Goal: Task Accomplishment & Management: Use online tool/utility

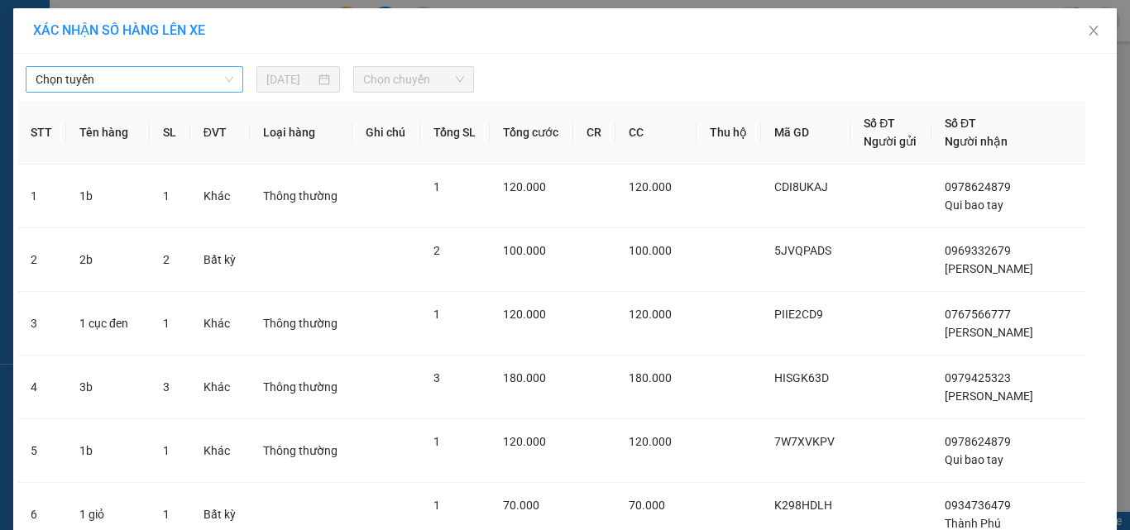
click at [115, 77] on span "Chọn tuyến" at bounding box center [135, 79] width 198 height 25
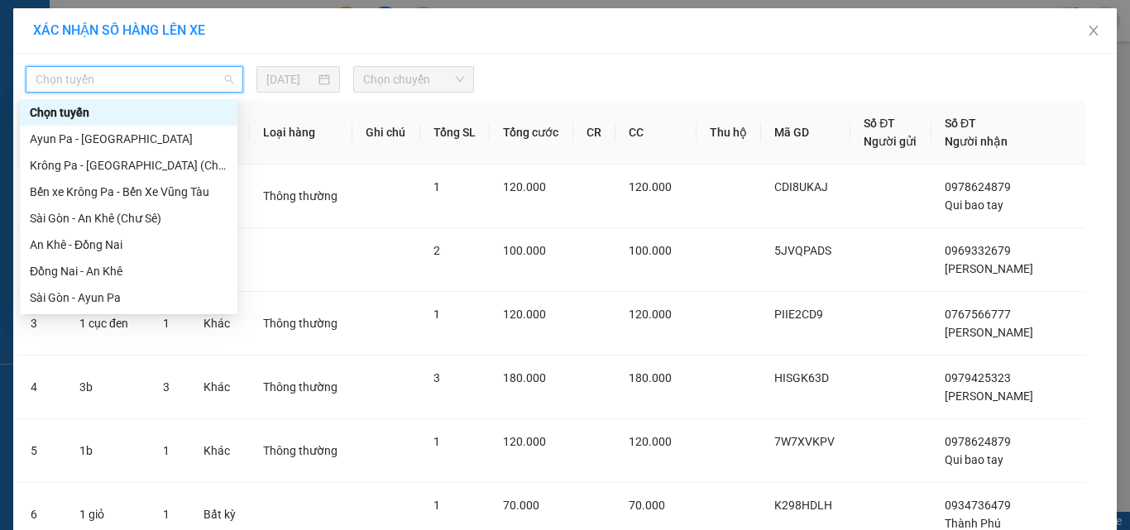
click at [167, 83] on span "Chọn tuyến" at bounding box center [135, 79] width 198 height 25
click at [169, 83] on span "Chọn tuyến" at bounding box center [135, 79] width 198 height 25
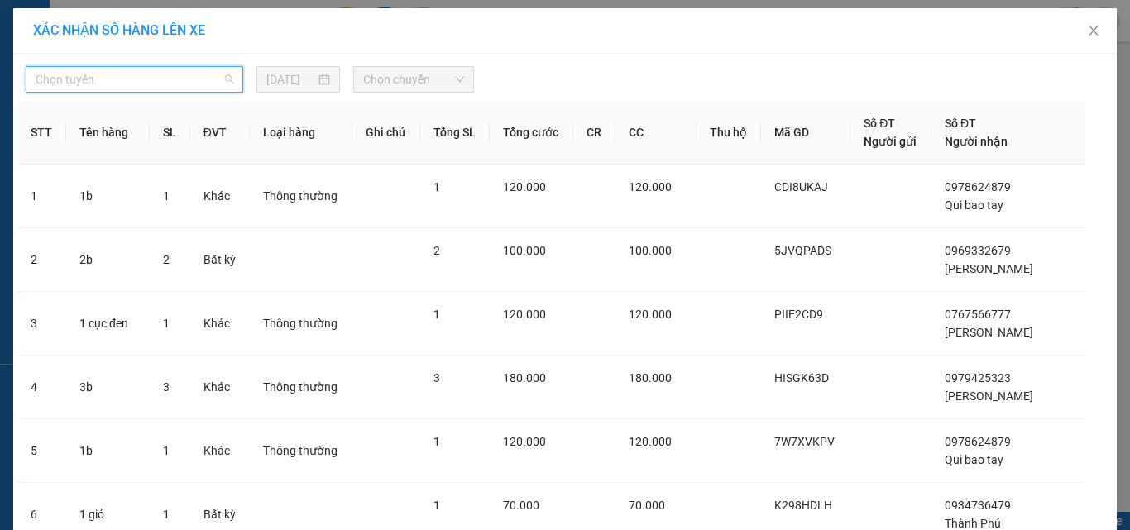
click at [187, 82] on span "Chọn tuyến" at bounding box center [135, 79] width 198 height 25
click at [187, 81] on span "Chọn tuyến" at bounding box center [135, 79] width 198 height 25
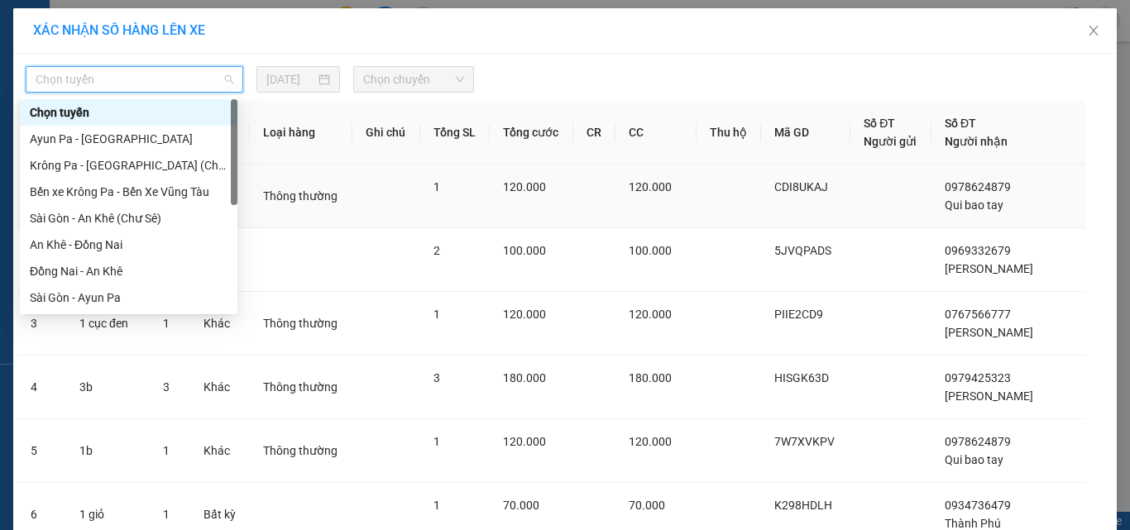
drag, startPoint x: 234, startPoint y: 106, endPoint x: 237, endPoint y: 184, distance: 78.7
click at [237, 153] on div at bounding box center [234, 152] width 7 height 106
click at [235, 365] on tbody "1 1b 1 Khác Thông thường 1 120.000 120.000 CDI8UKAJ 0978624879 Qui bao tay 2 2b…" at bounding box center [564, 538] width 1095 height 746
click at [235, 365] on td "Khác" at bounding box center [220, 388] width 60 height 64
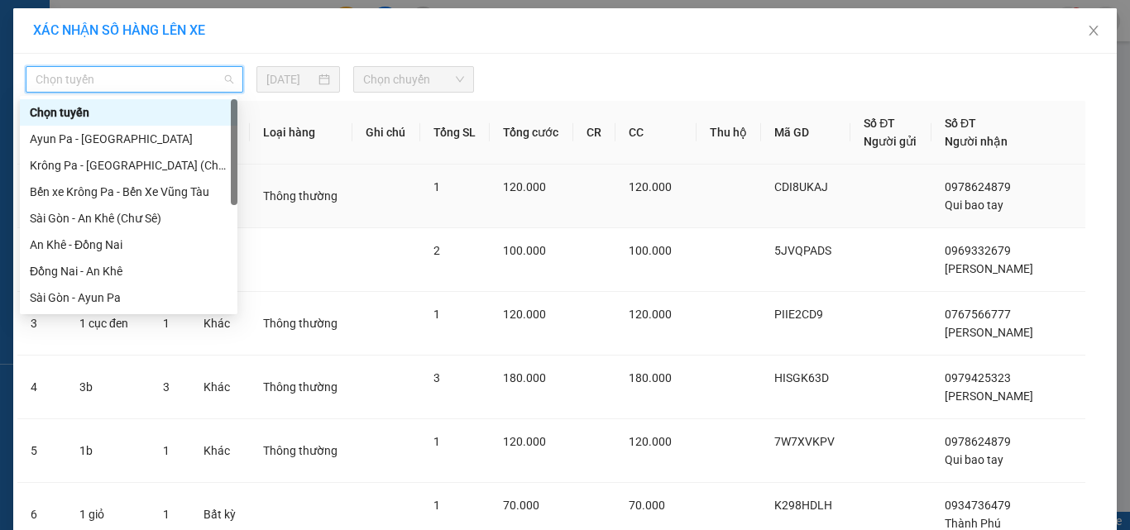
click at [235, 365] on td "Khác" at bounding box center [220, 388] width 60 height 64
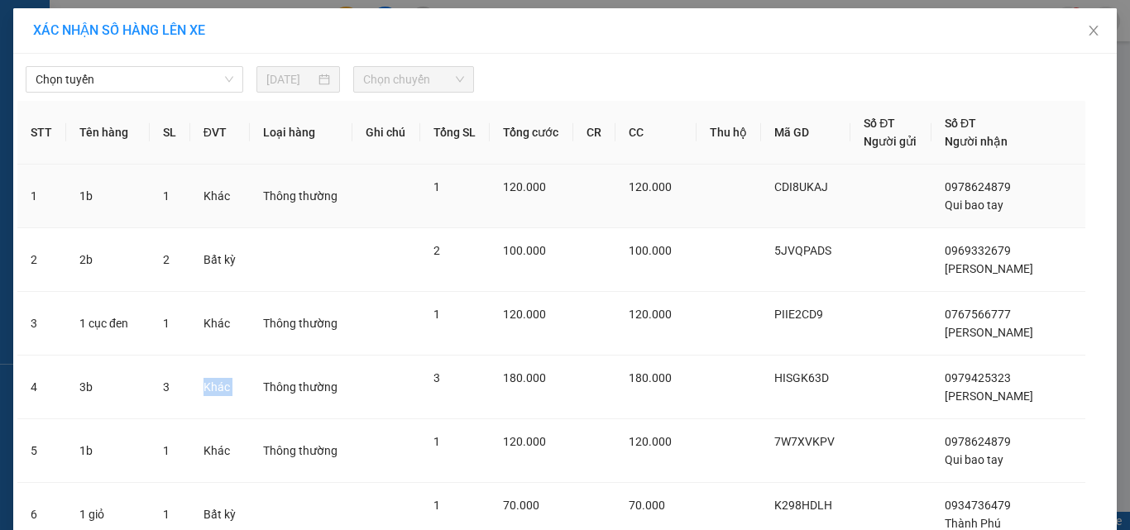
scroll to position [74, 0]
click at [131, 78] on span "Chọn tuyến" at bounding box center [135, 79] width 198 height 25
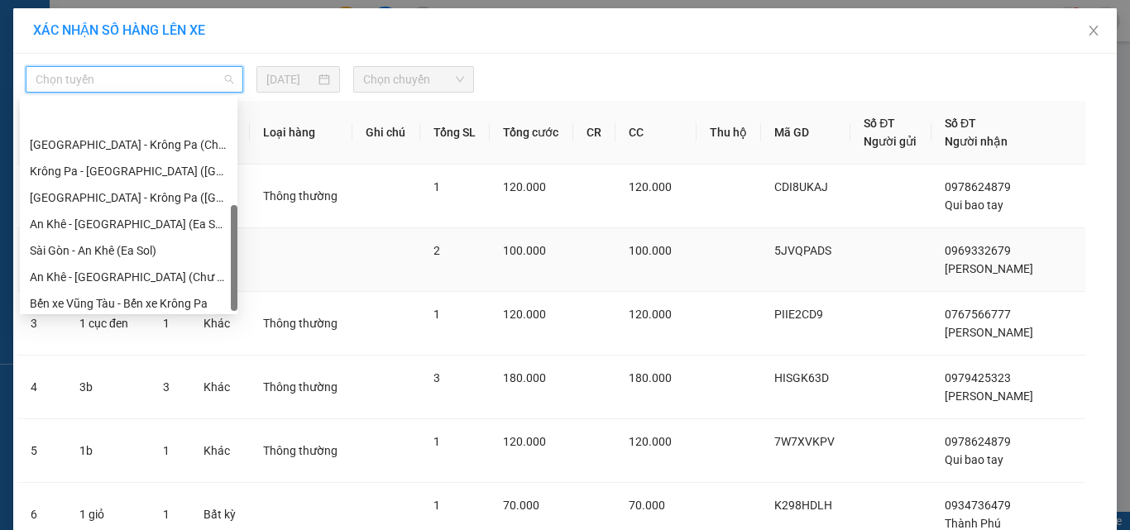
scroll to position [238, 0]
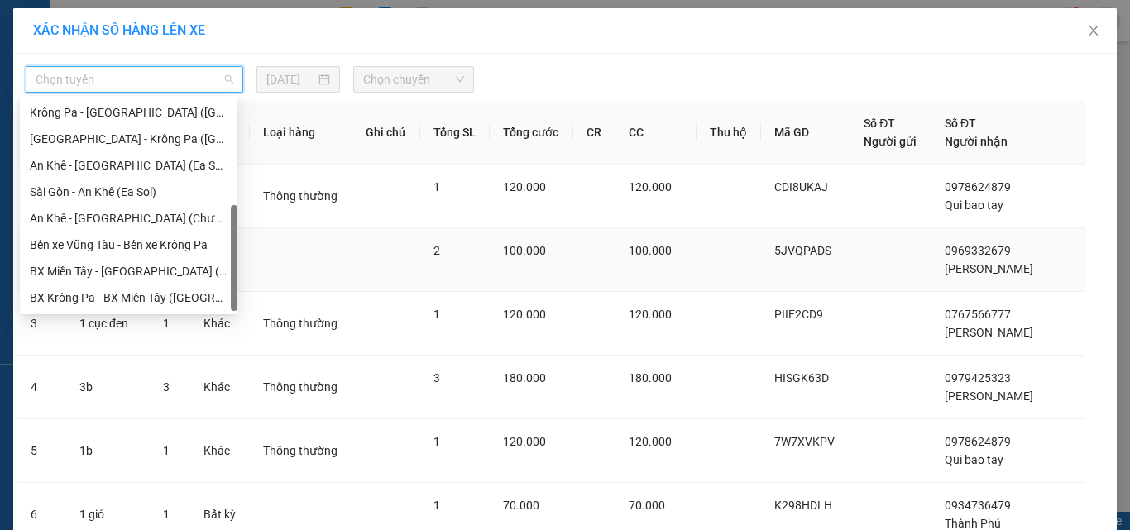
drag, startPoint x: 234, startPoint y: 130, endPoint x: 241, endPoint y: 286, distance: 156.5
click at [241, 286] on body "Kết quả tìm kiếm ( 1 ) Bộ lọc Ngày nhập kho gần nhất Mã ĐH Trạng thái Món hàng …" at bounding box center [565, 265] width 1130 height 530
click at [130, 112] on div "Krông Pa - [GEOGRAPHIC_DATA] ([GEOGRAPHIC_DATA])" at bounding box center [129, 112] width 198 height 18
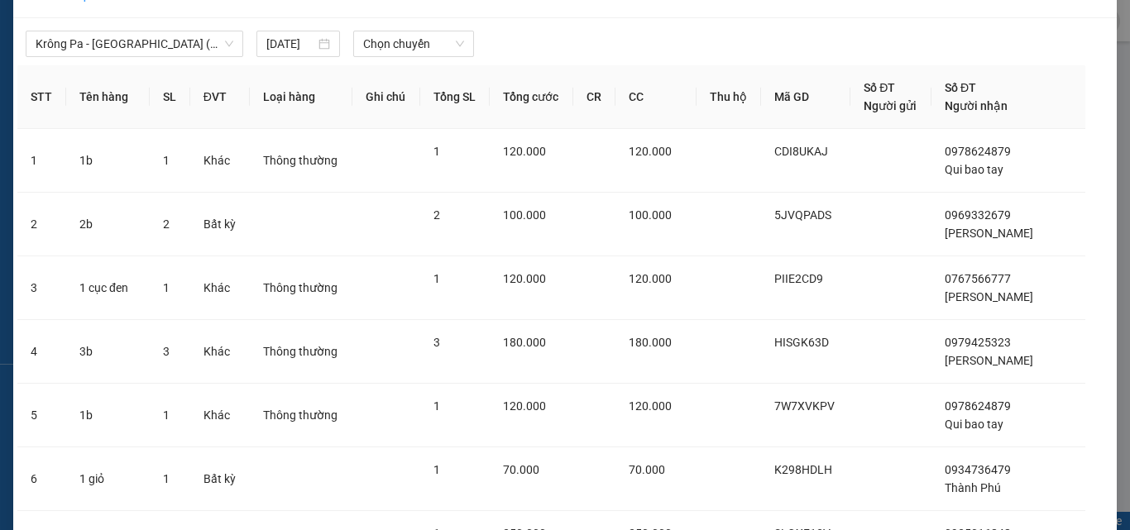
scroll to position [0, 0]
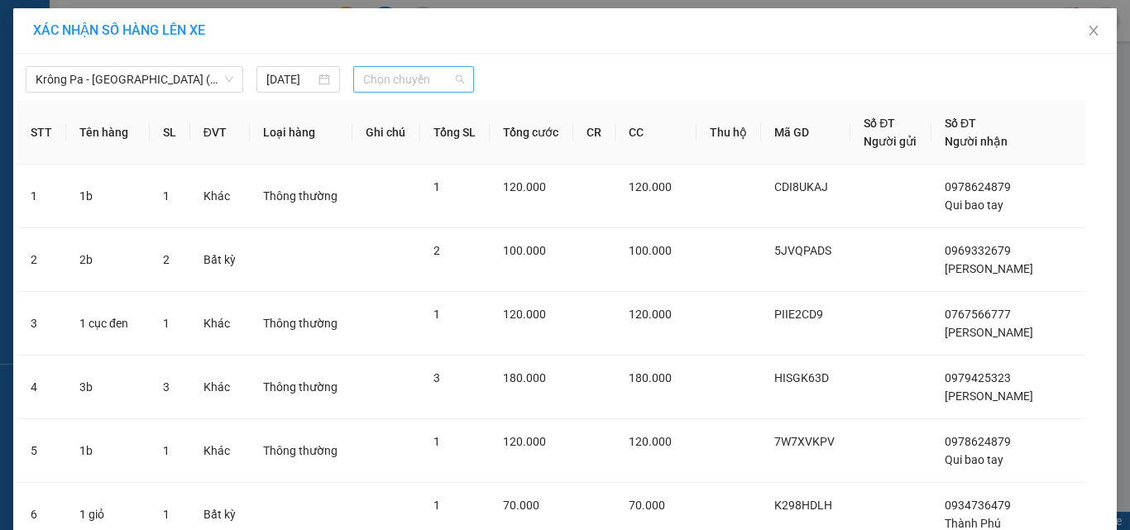
click at [402, 75] on span "Chọn chuyến" at bounding box center [414, 79] width 102 height 25
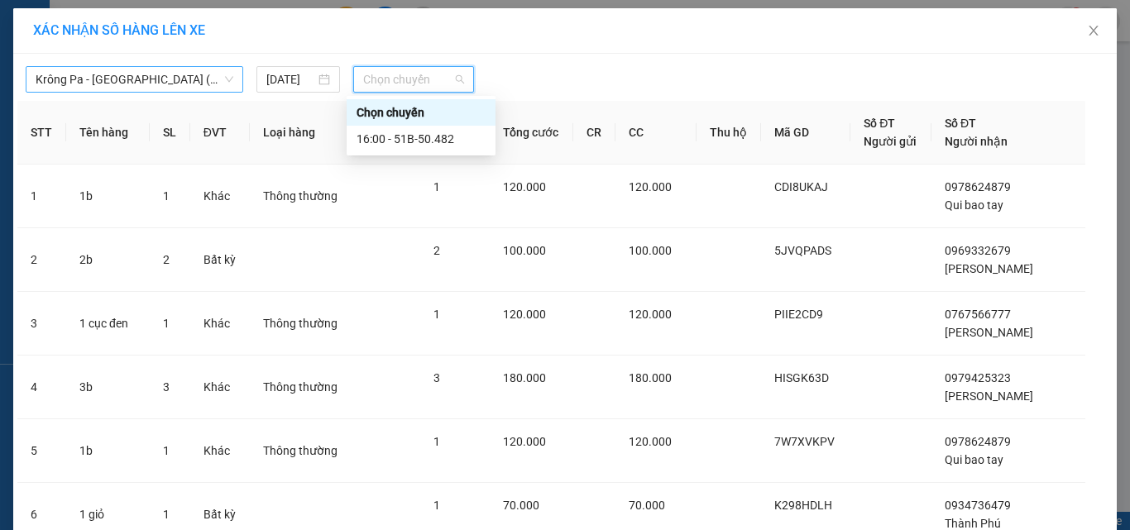
click at [178, 74] on span "Krông Pa - [GEOGRAPHIC_DATA] ([GEOGRAPHIC_DATA])" at bounding box center [135, 79] width 198 height 25
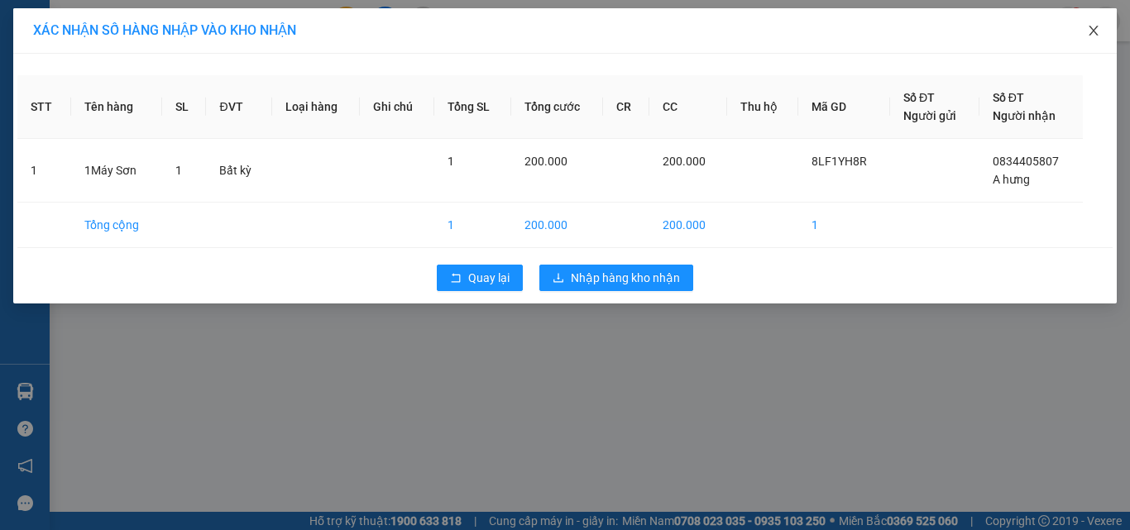
click at [1097, 23] on span "Close" at bounding box center [1093, 31] width 46 height 46
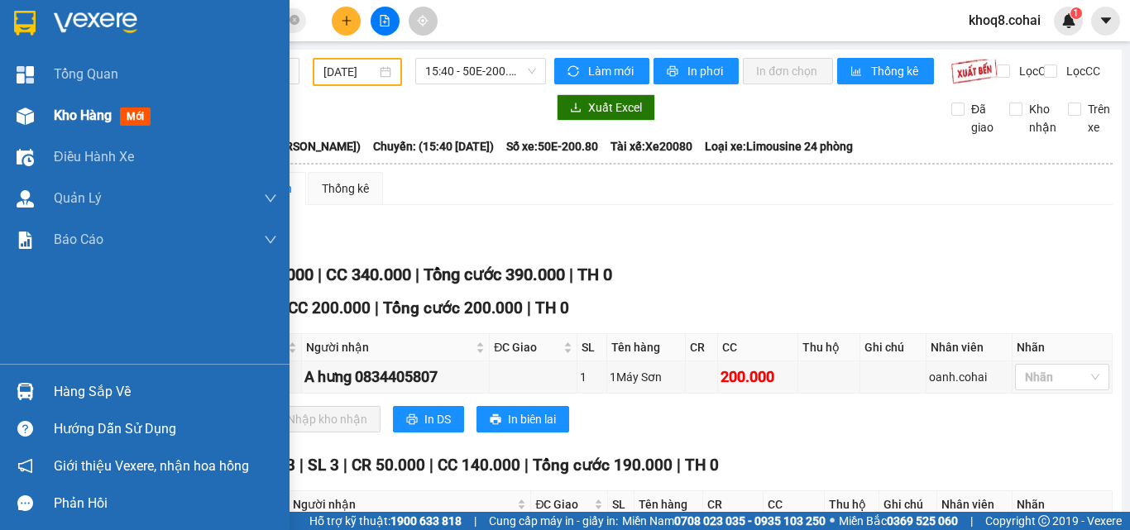
click at [26, 112] on img at bounding box center [25, 116] width 17 height 17
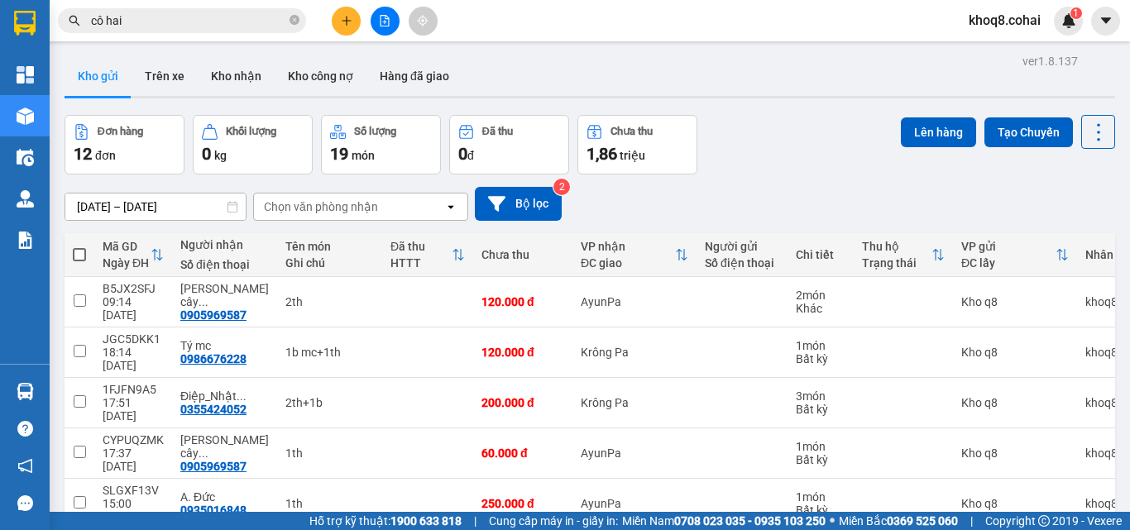
click at [81, 256] on span at bounding box center [79, 254] width 13 height 13
click at [79, 246] on input "checkbox" at bounding box center [79, 246] width 0 height 0
checkbox input "true"
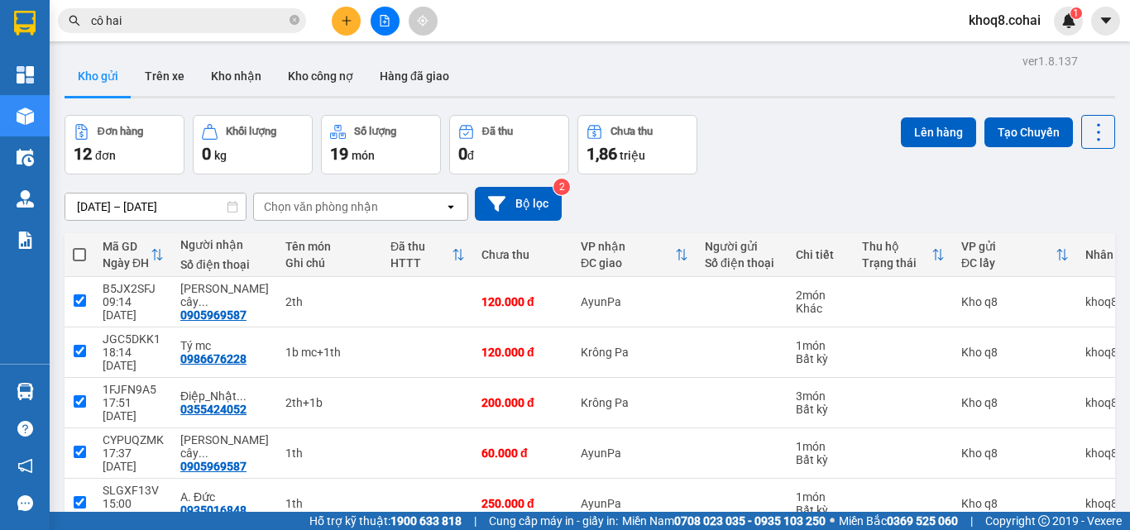
checkbox input "true"
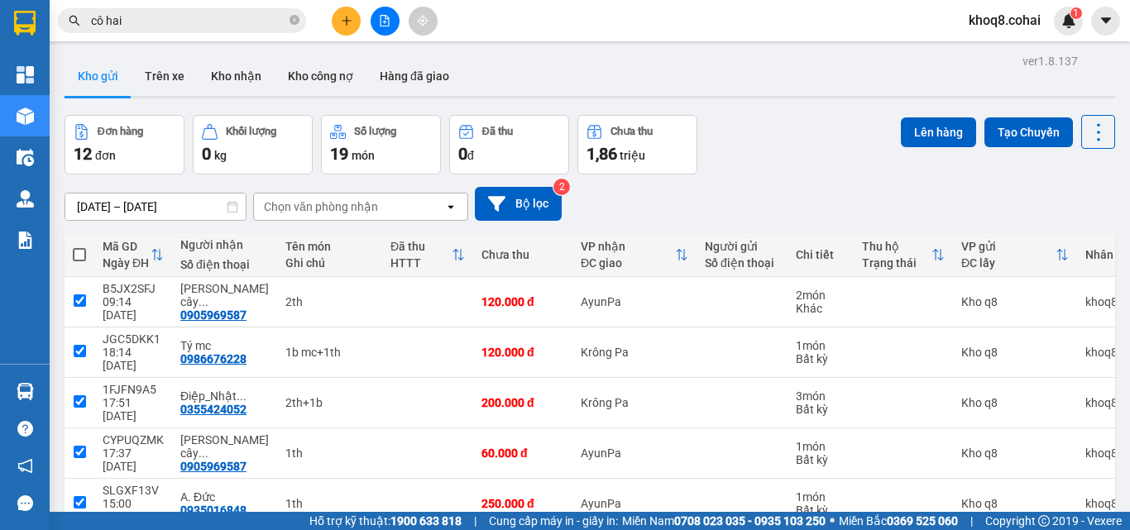
checkbox input "true"
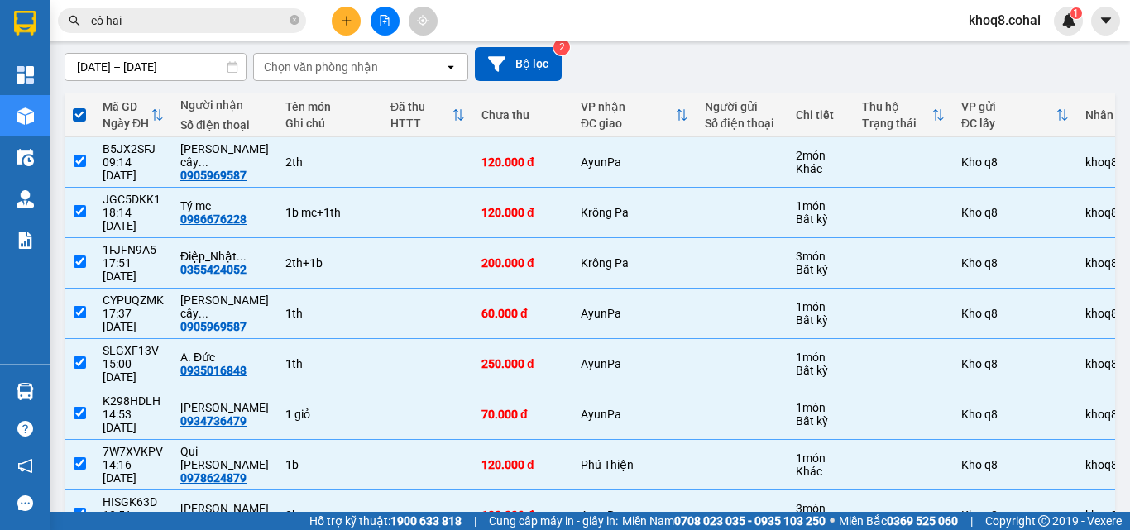
scroll to position [286, 0]
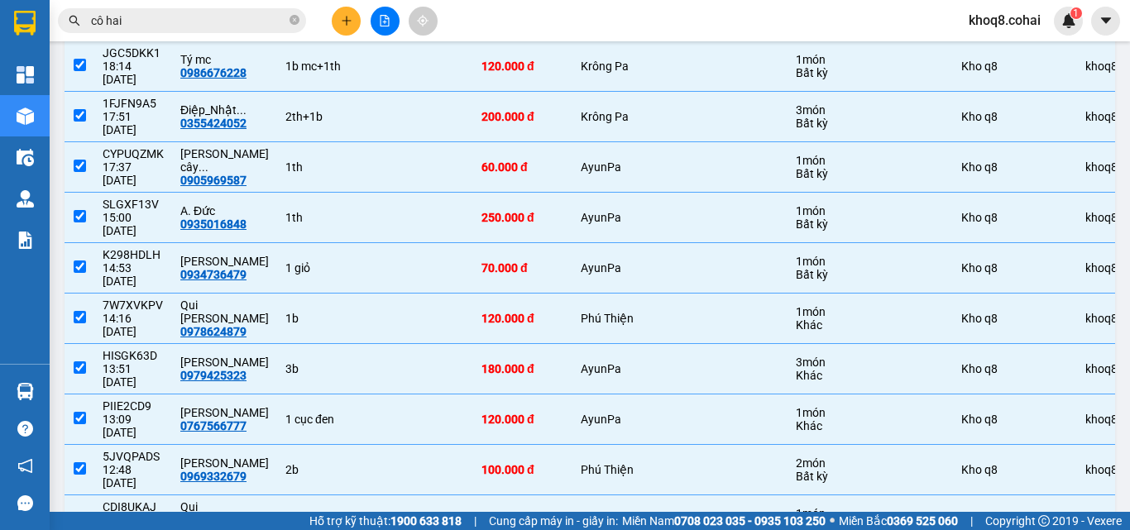
checkbox input "false"
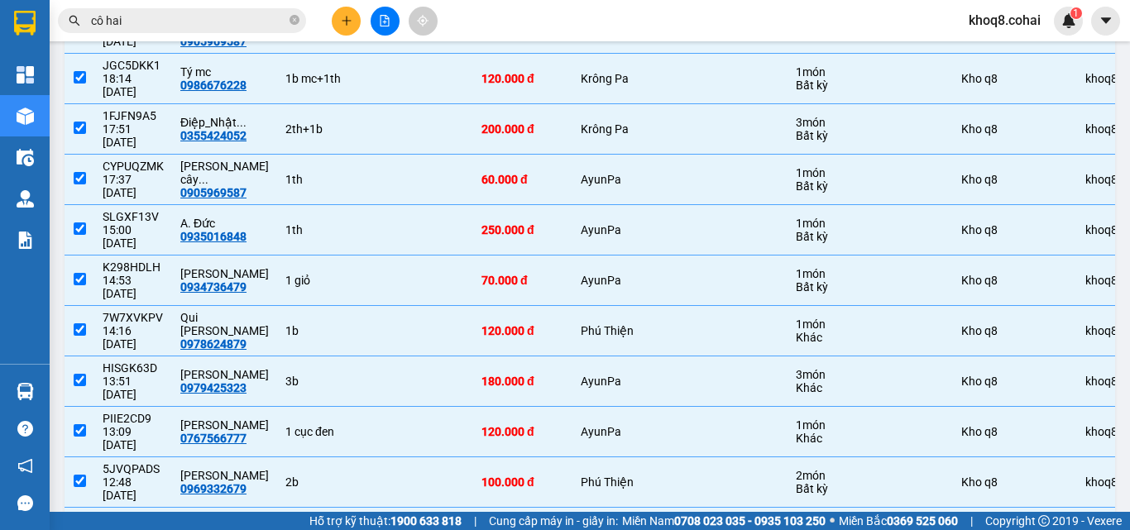
scroll to position [270, 0]
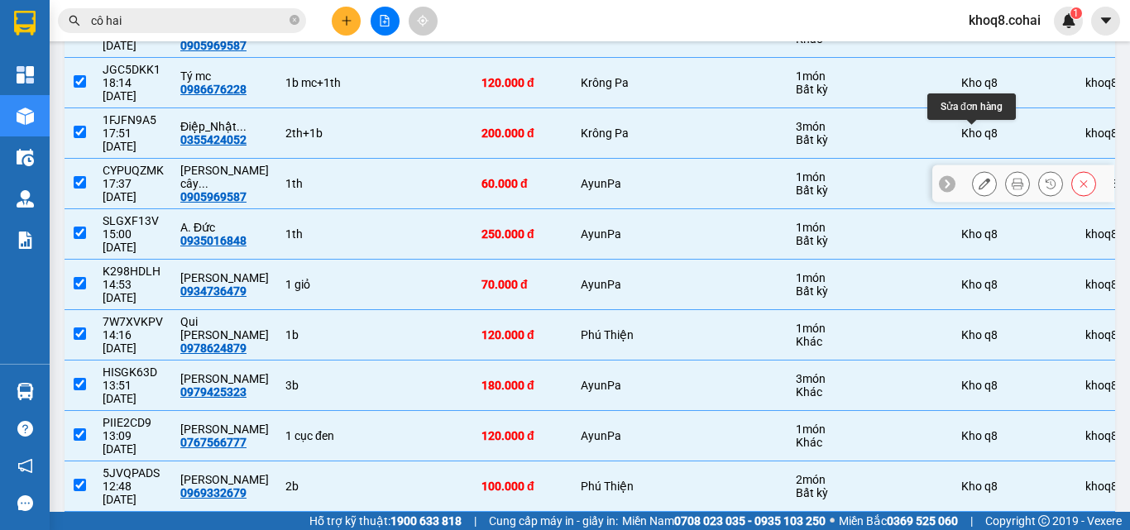
click at [980, 170] on button at bounding box center [984, 184] width 23 height 29
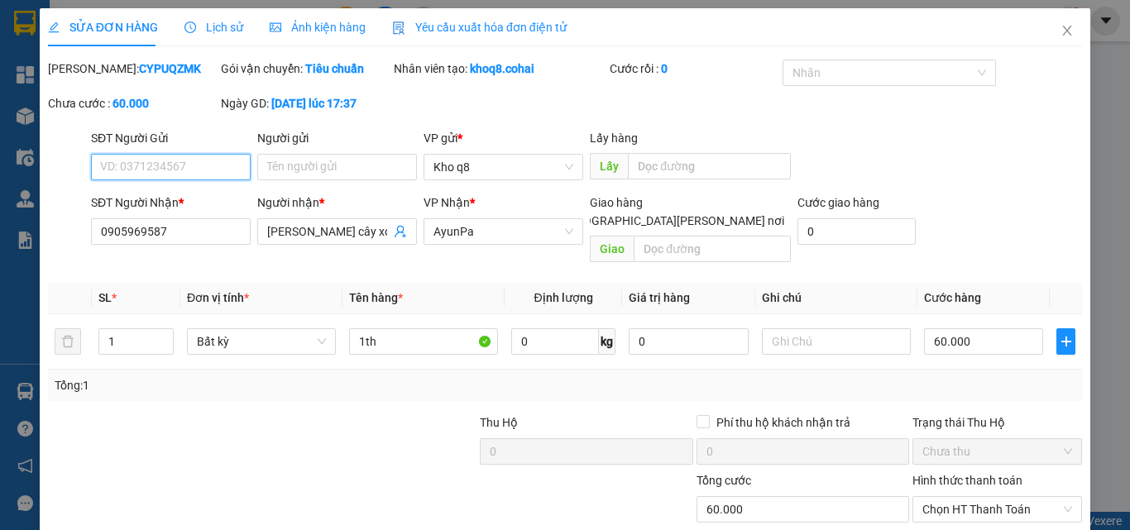
type input "0905969587"
type input "[PERSON_NAME] cây xoài"
type input "60.000"
click at [125, 329] on input "1" at bounding box center [136, 341] width 74 height 25
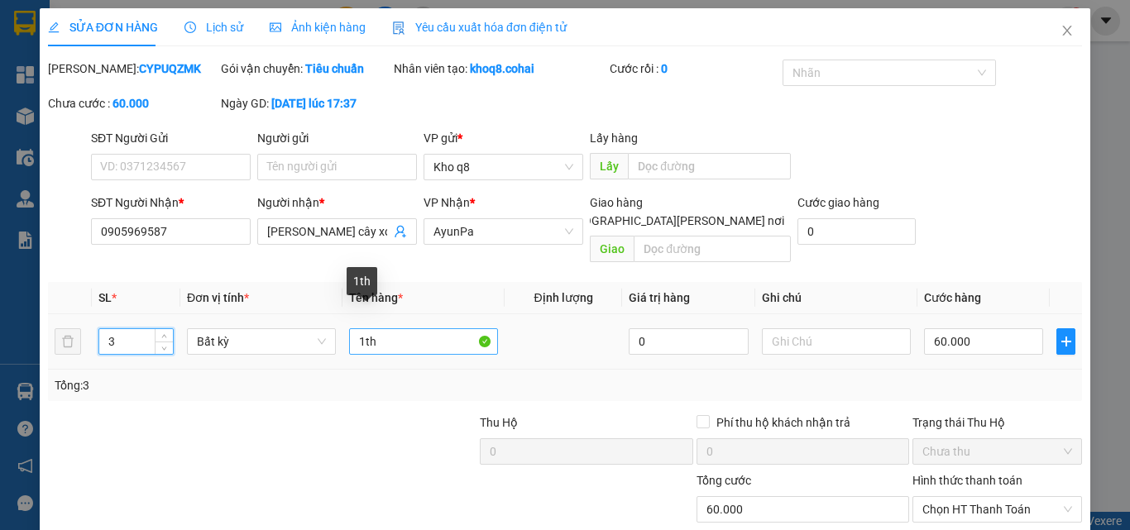
type input "3"
click at [395, 328] on input "1th" at bounding box center [423, 341] width 149 height 26
type input "1th+2th"
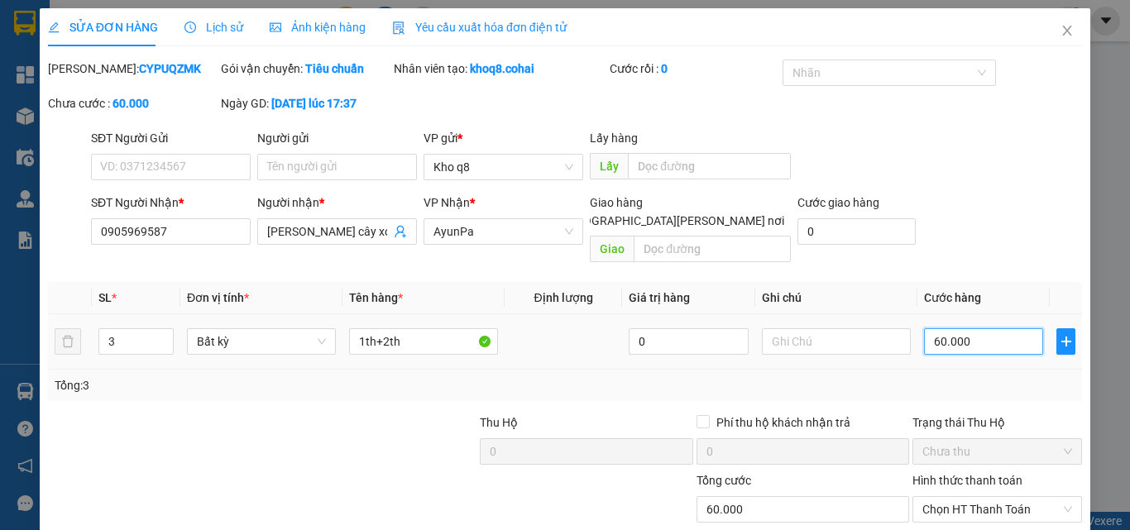
click at [978, 328] on input "60.000" at bounding box center [983, 341] width 119 height 26
type input "1"
type input "18"
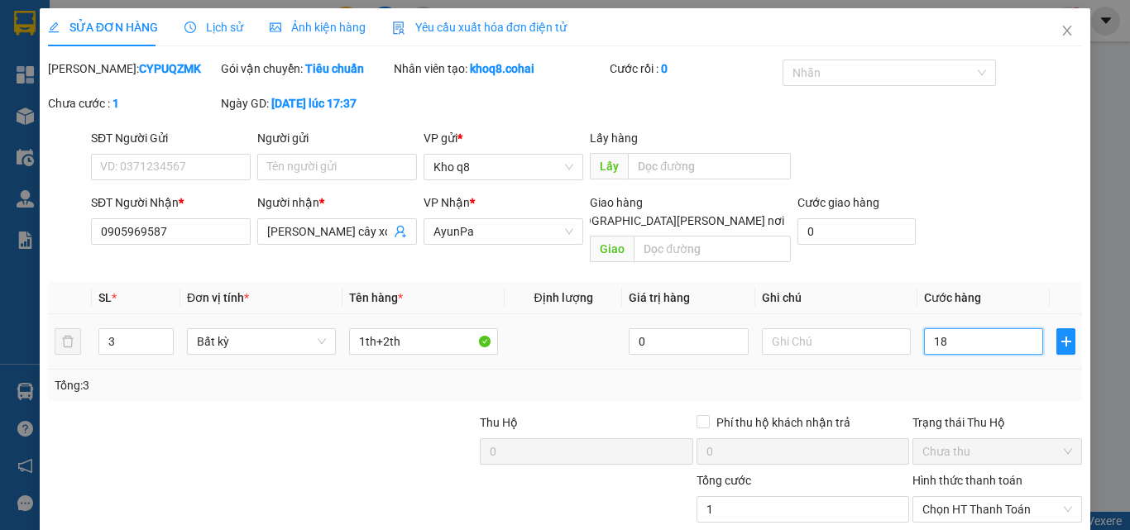
type input "18"
type input "180"
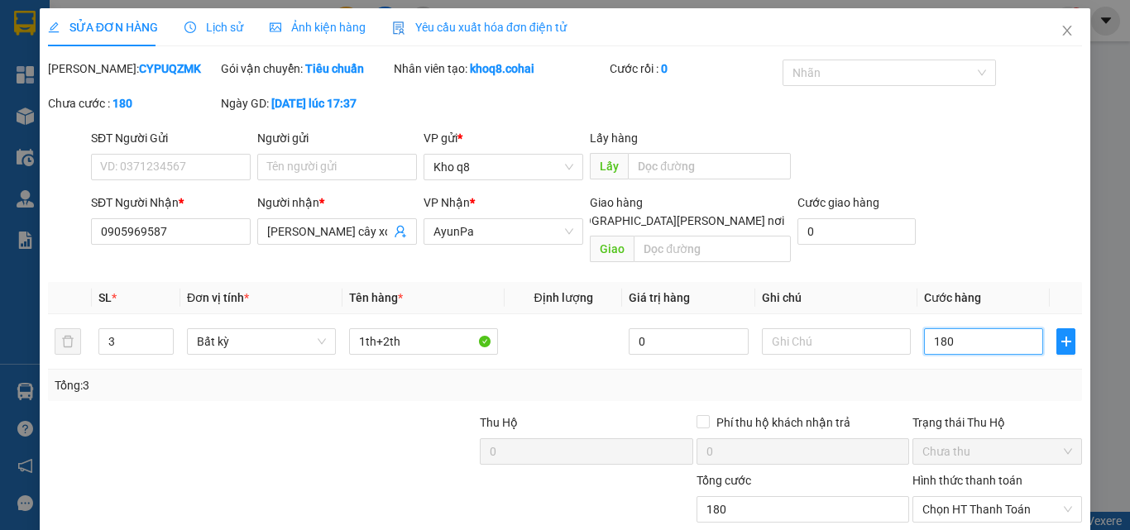
type input "180"
type input "180.000"
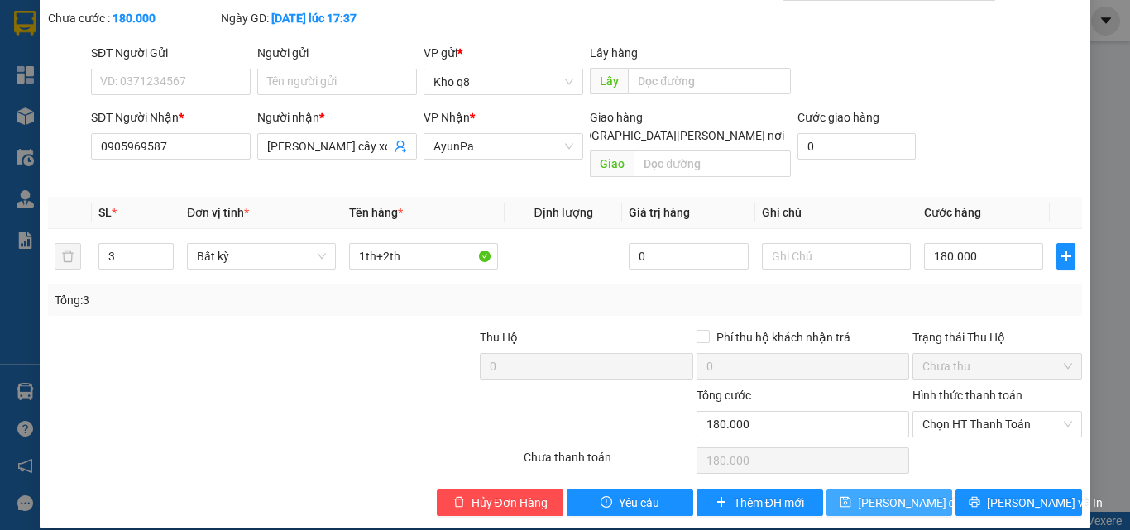
click at [889, 494] on span "[PERSON_NAME] đổi" at bounding box center [911, 503] width 107 height 18
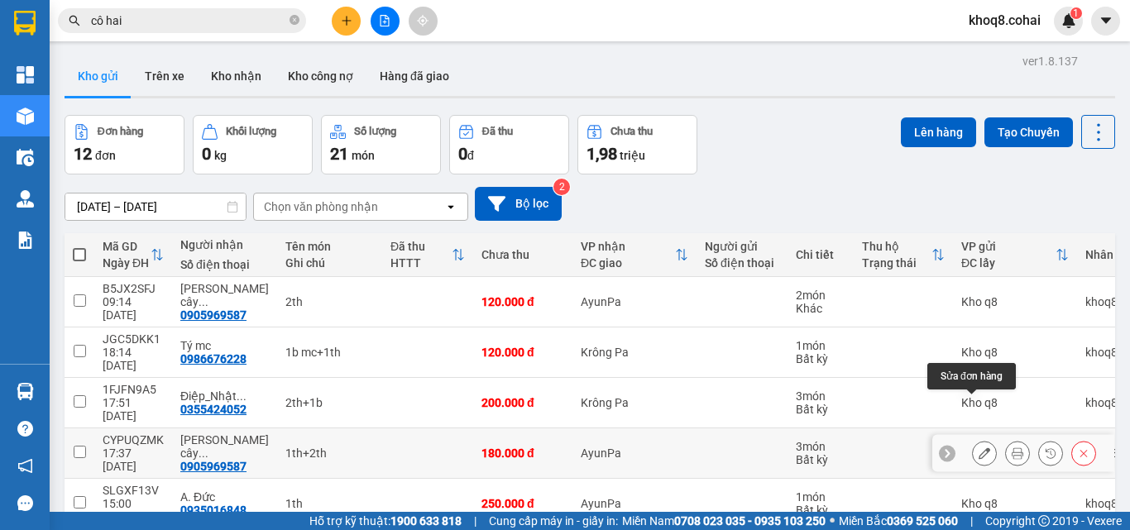
click at [979, 447] on icon at bounding box center [985, 453] width 12 height 12
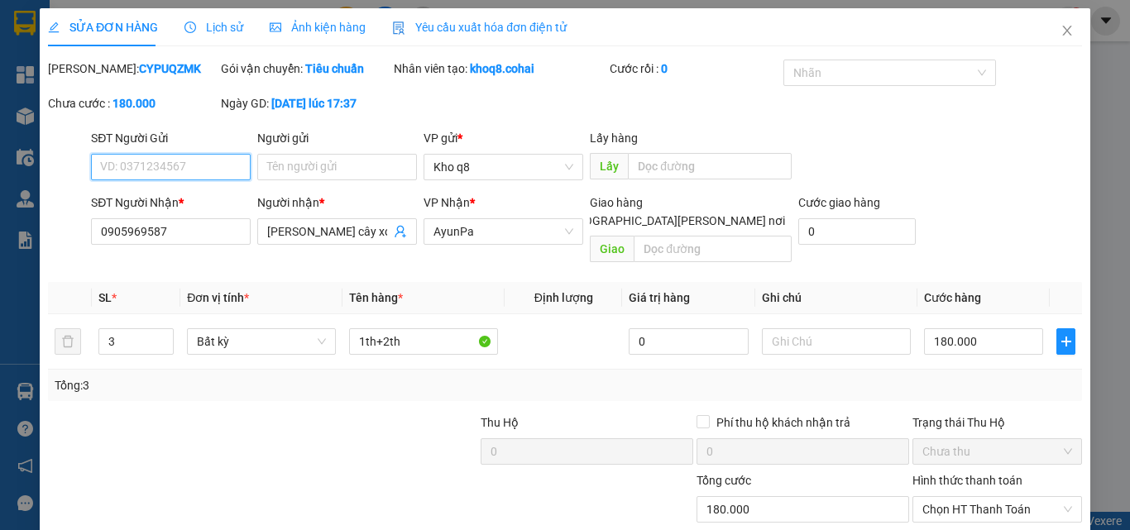
type input "0905969587"
type input "[PERSON_NAME] cây xoài"
type input "180.000"
click at [127, 329] on input "3" at bounding box center [136, 341] width 74 height 25
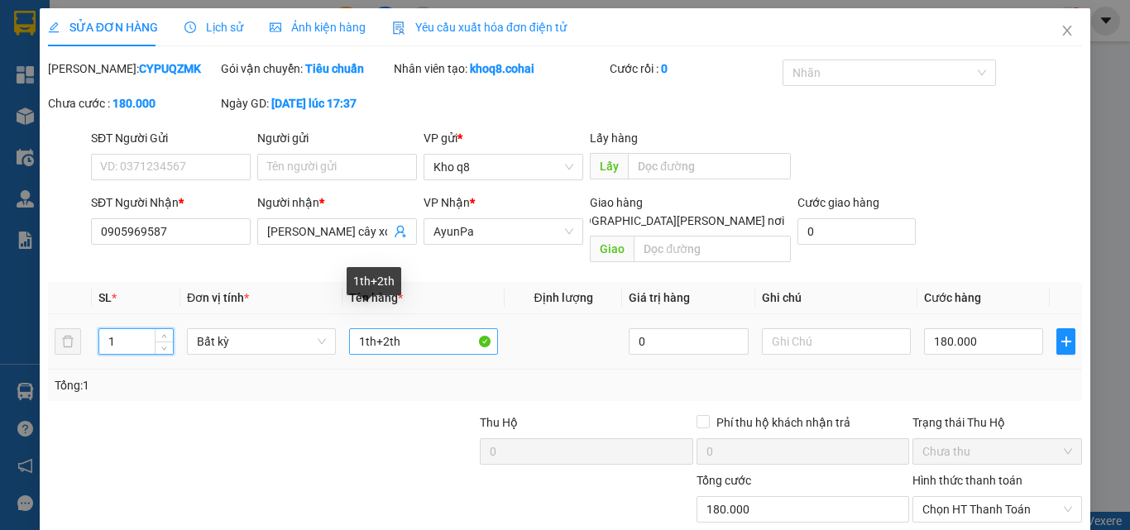
type input "1"
click at [407, 328] on input "1th+2th" at bounding box center [423, 341] width 149 height 26
type input "1th"
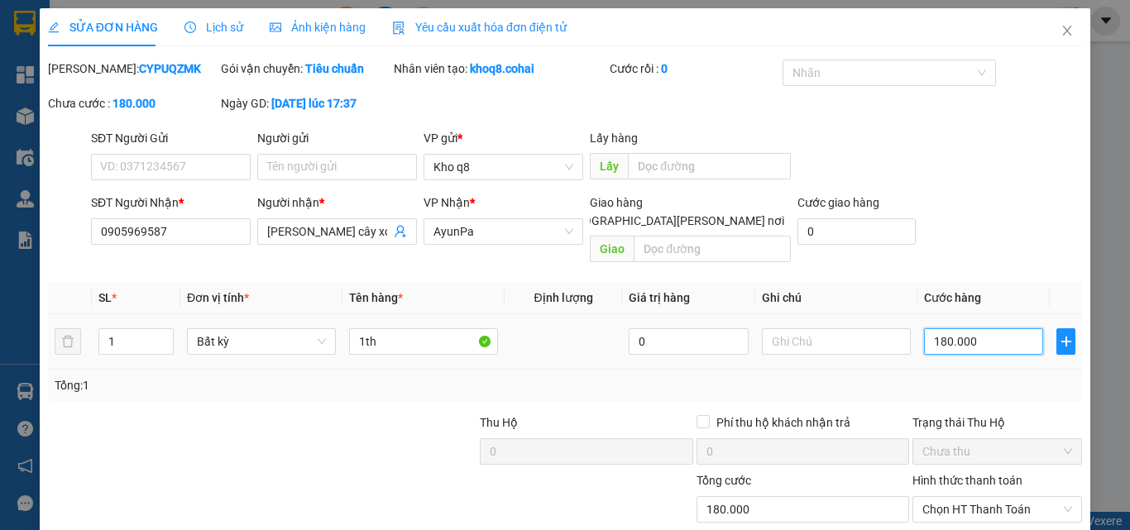
click at [973, 328] on input "180.000" at bounding box center [983, 341] width 119 height 26
type input "6"
type input "60"
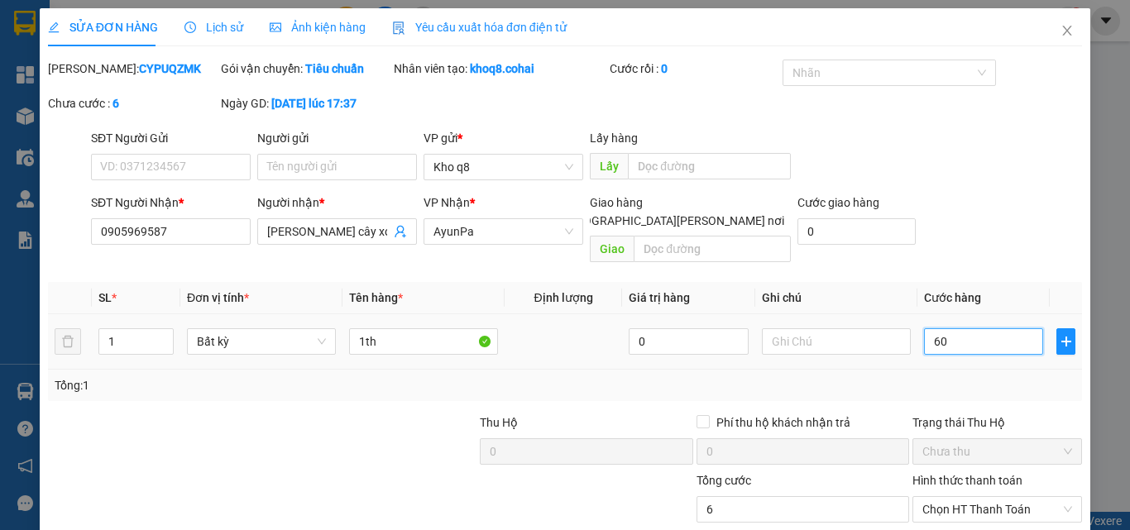
type input "60"
type input "60.000"
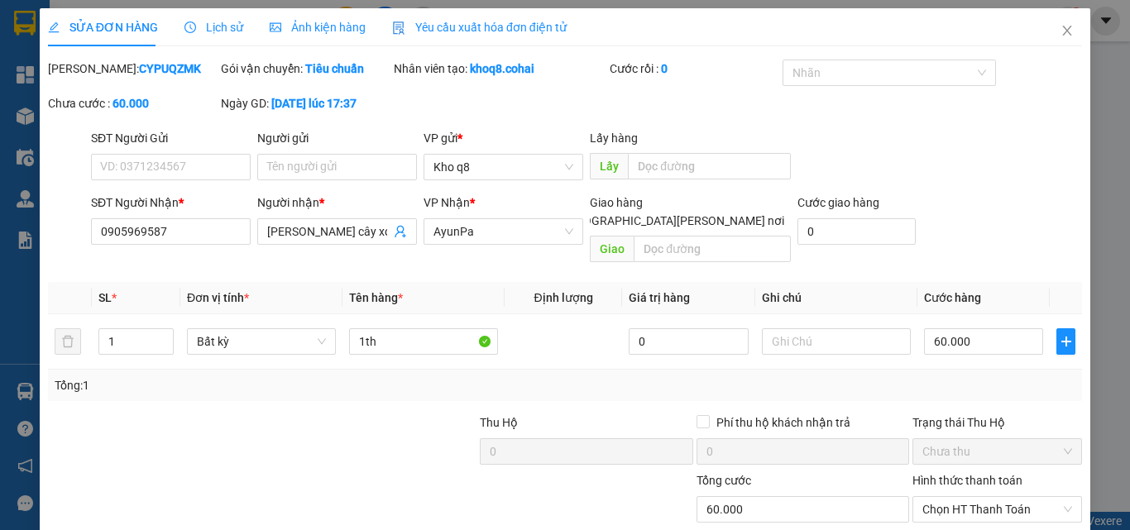
scroll to position [85, 0]
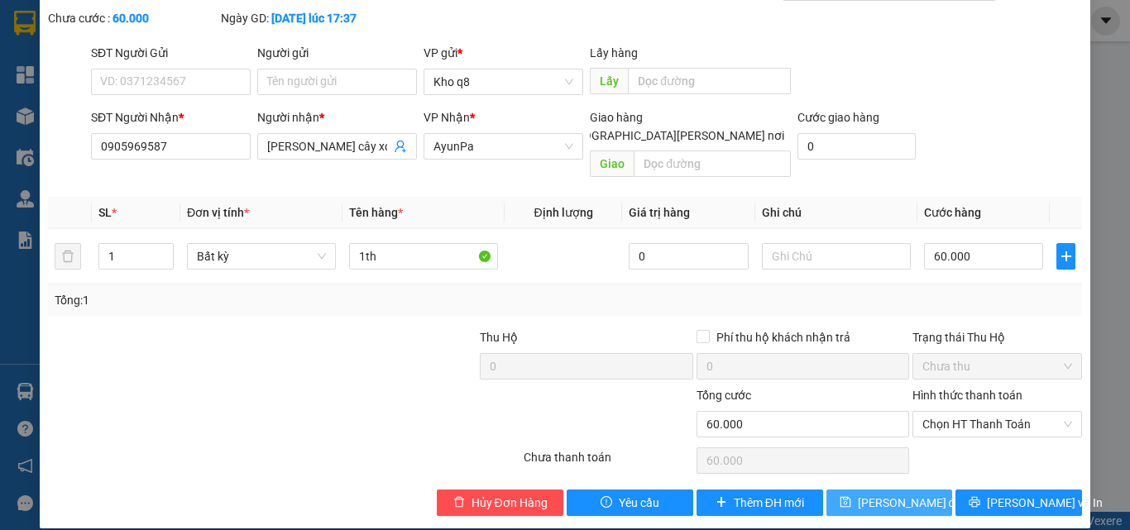
click at [901, 494] on span "[PERSON_NAME] đổi" at bounding box center [911, 503] width 107 height 18
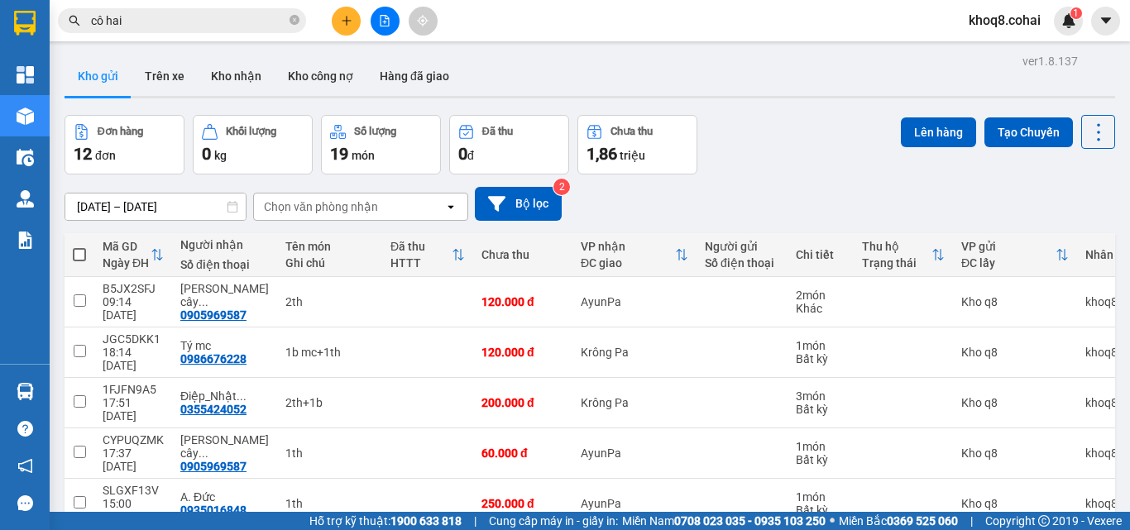
click at [85, 256] on span at bounding box center [79, 254] width 13 height 13
click at [79, 246] on input "checkbox" at bounding box center [79, 246] width 0 height 0
checkbox input "true"
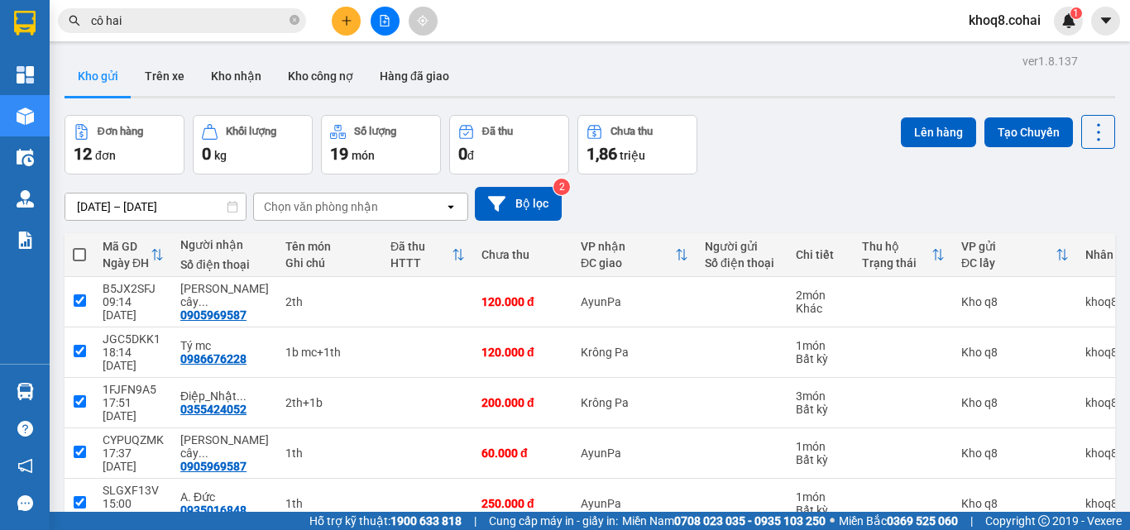
checkbox input "true"
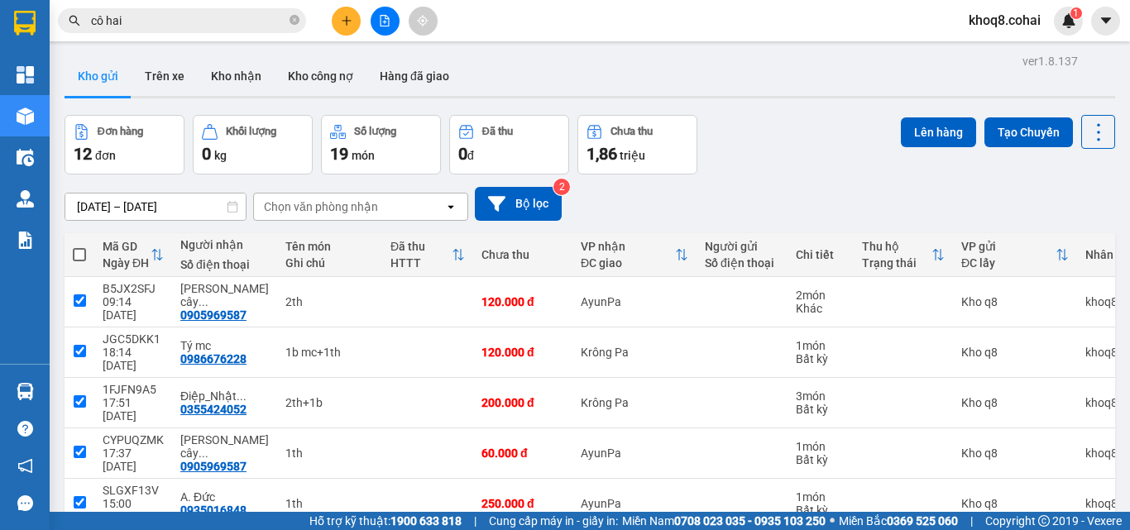
checkbox input "true"
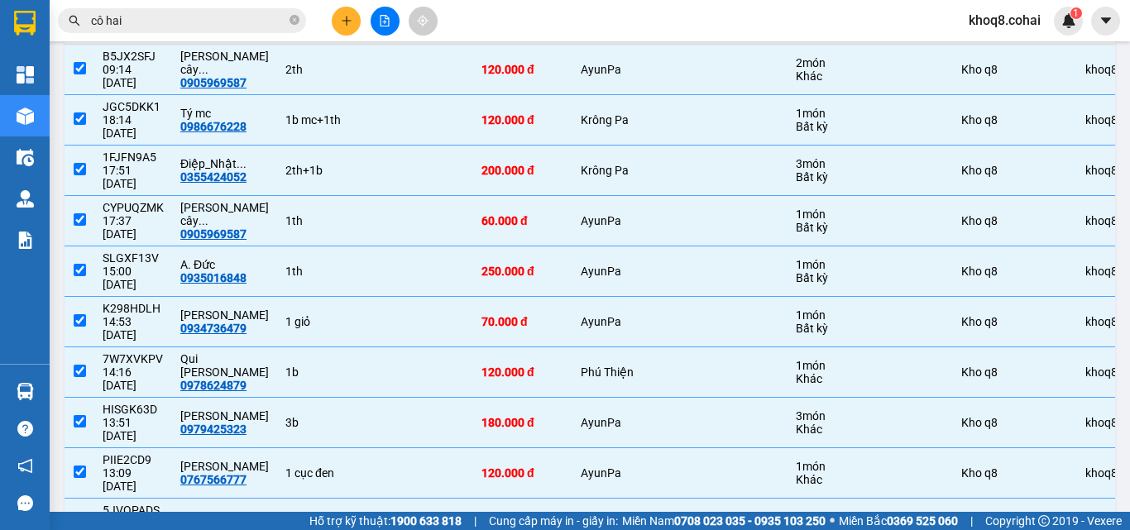
scroll to position [286, 0]
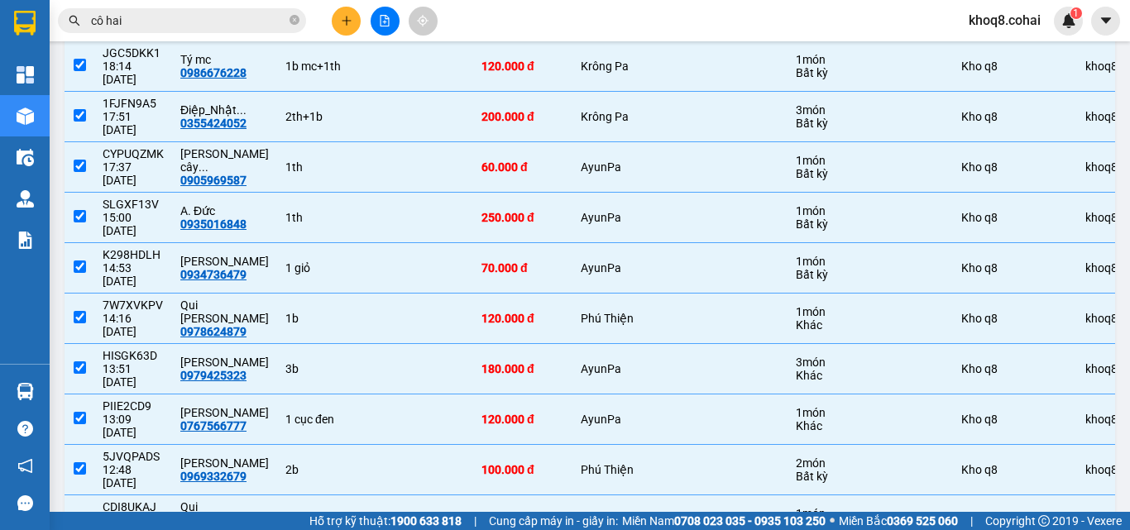
checkbox input "false"
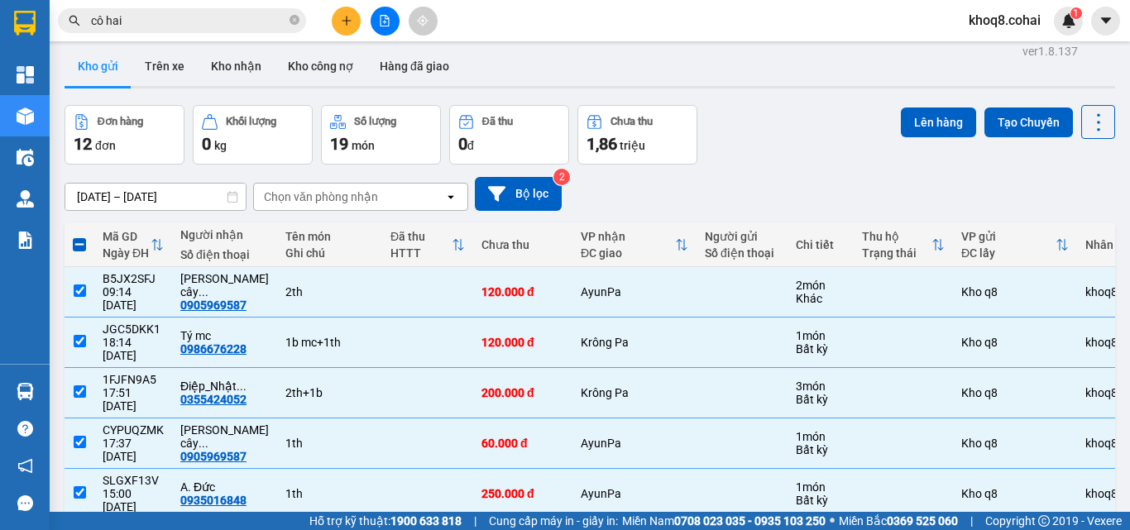
scroll to position [0, 0]
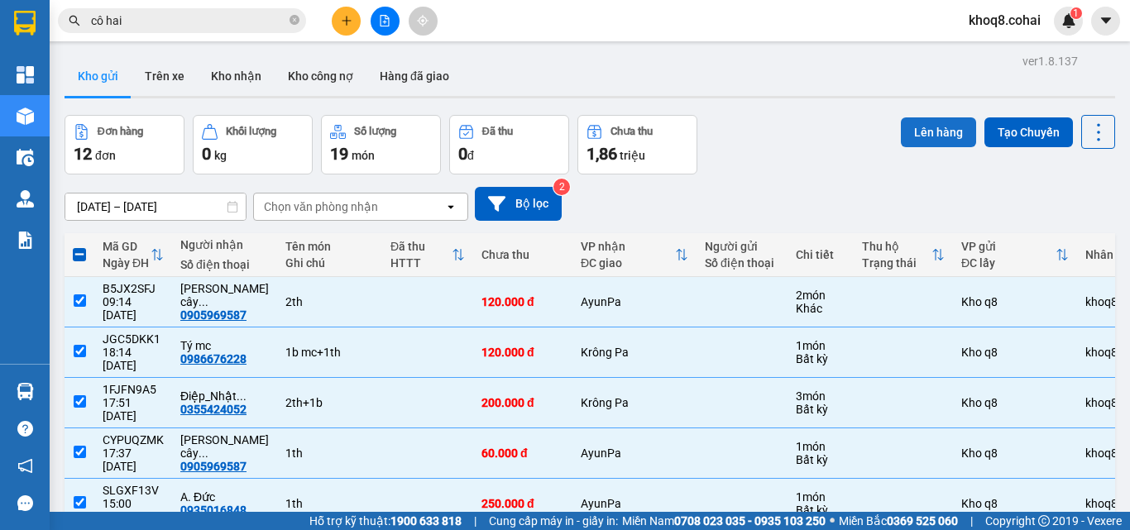
click at [933, 127] on button "Lên hàng" at bounding box center [938, 132] width 75 height 30
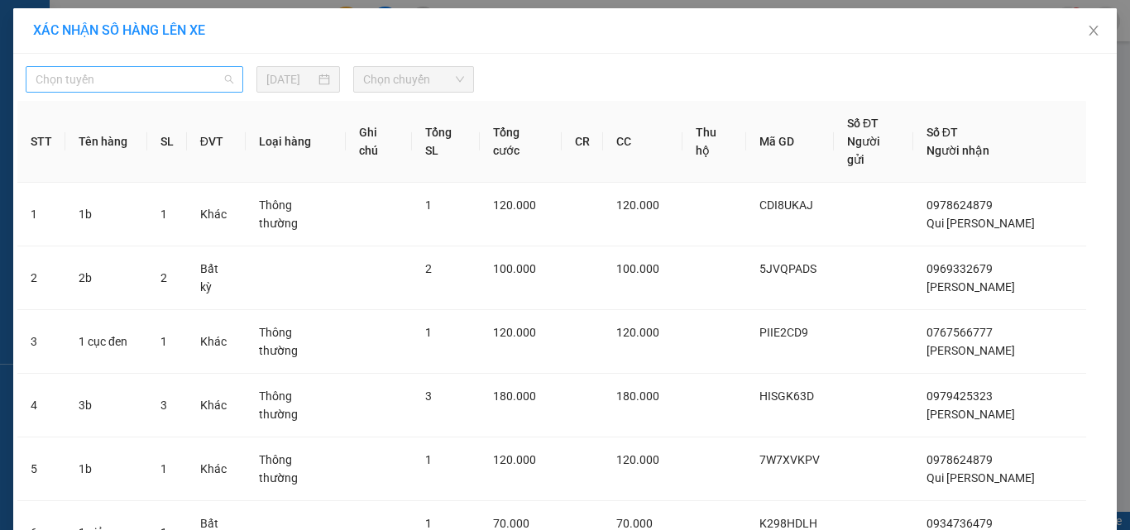
click at [118, 79] on span "Chọn tuyến" at bounding box center [135, 79] width 198 height 25
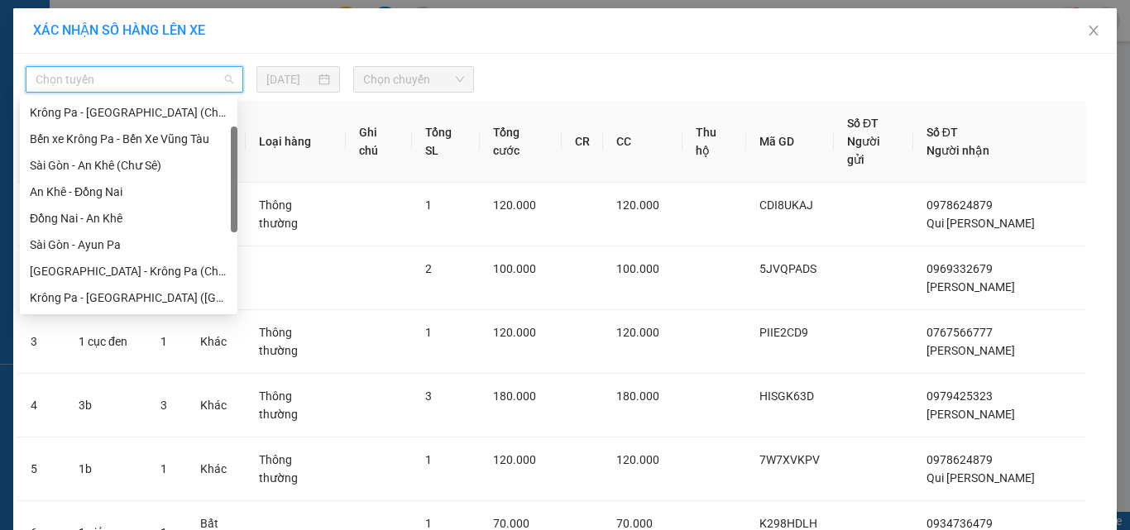
scroll to position [238, 0]
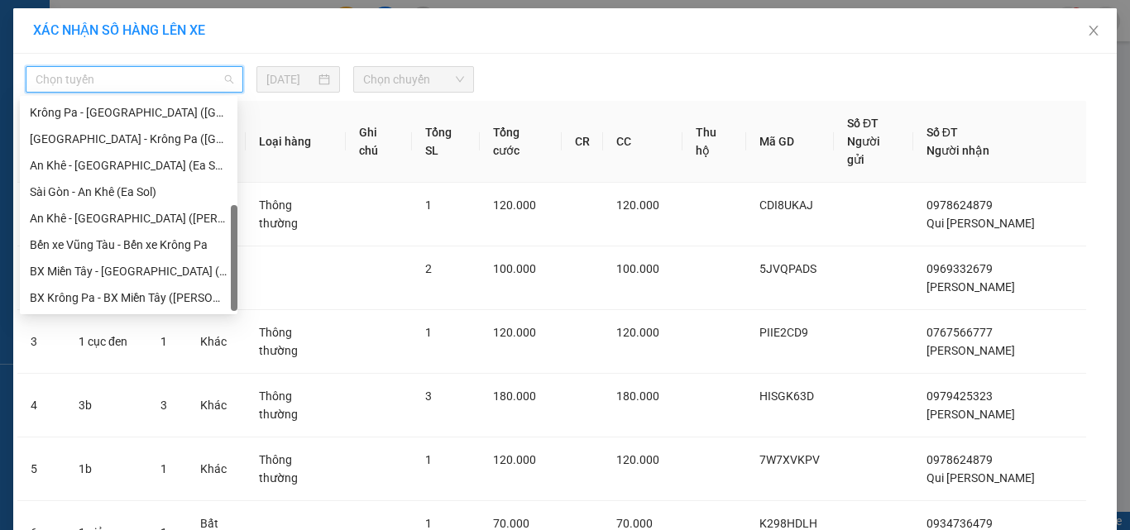
drag, startPoint x: 231, startPoint y: 145, endPoint x: 237, endPoint y: 295, distance: 150.7
click at [237, 295] on div at bounding box center [234, 258] width 7 height 106
click at [127, 107] on div "Krông Pa - [GEOGRAPHIC_DATA] ([GEOGRAPHIC_DATA])" at bounding box center [129, 112] width 198 height 18
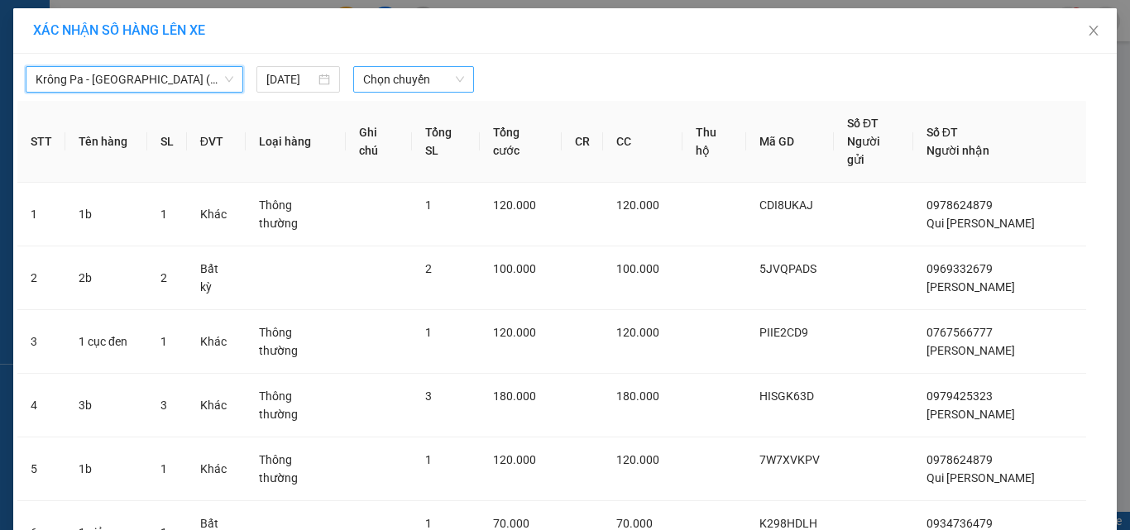
click at [409, 78] on span "Chọn chuyến" at bounding box center [414, 79] width 102 height 25
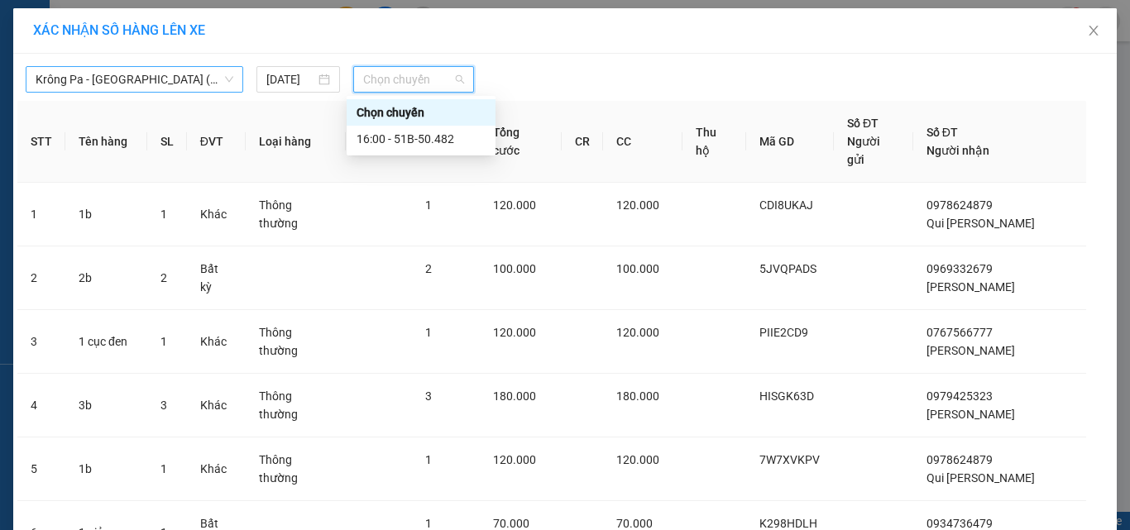
click at [180, 78] on span "Krông Pa - [GEOGRAPHIC_DATA] ([GEOGRAPHIC_DATA])" at bounding box center [135, 79] width 198 height 25
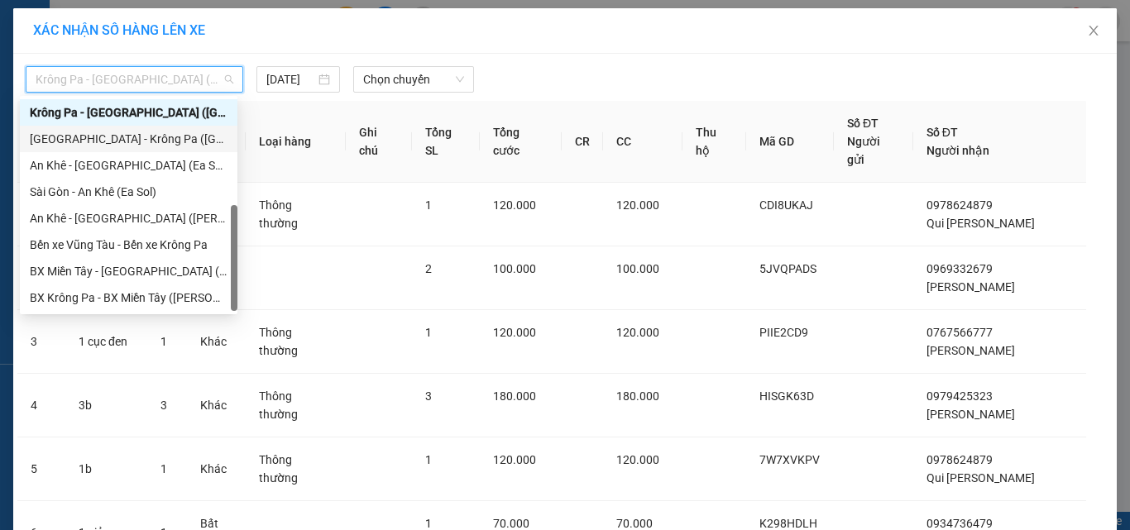
click at [129, 142] on div "[GEOGRAPHIC_DATA] - Krông Pa ([GEOGRAPHIC_DATA])" at bounding box center [129, 139] width 198 height 18
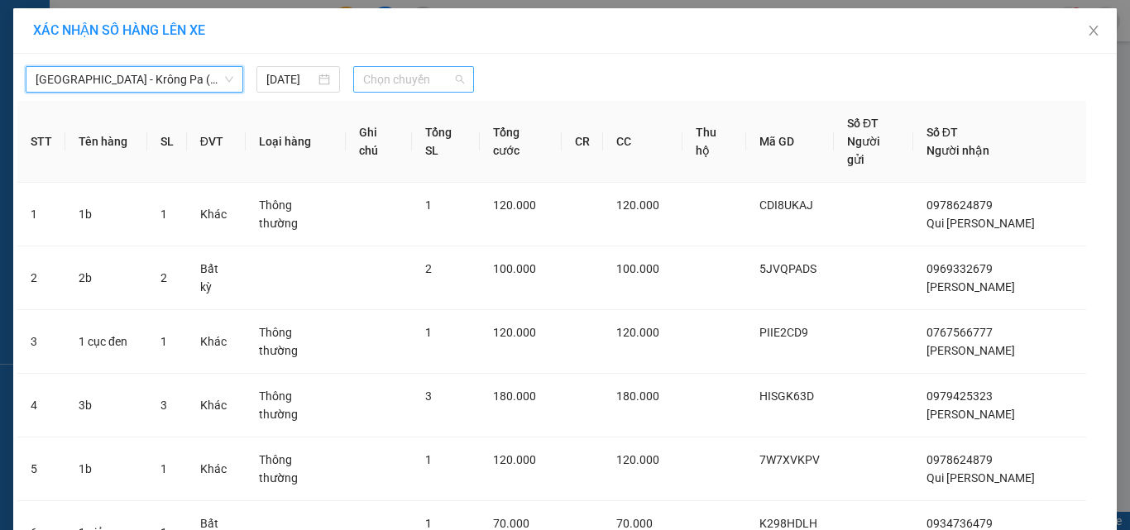
click at [410, 82] on span "Chọn chuyến" at bounding box center [414, 79] width 102 height 25
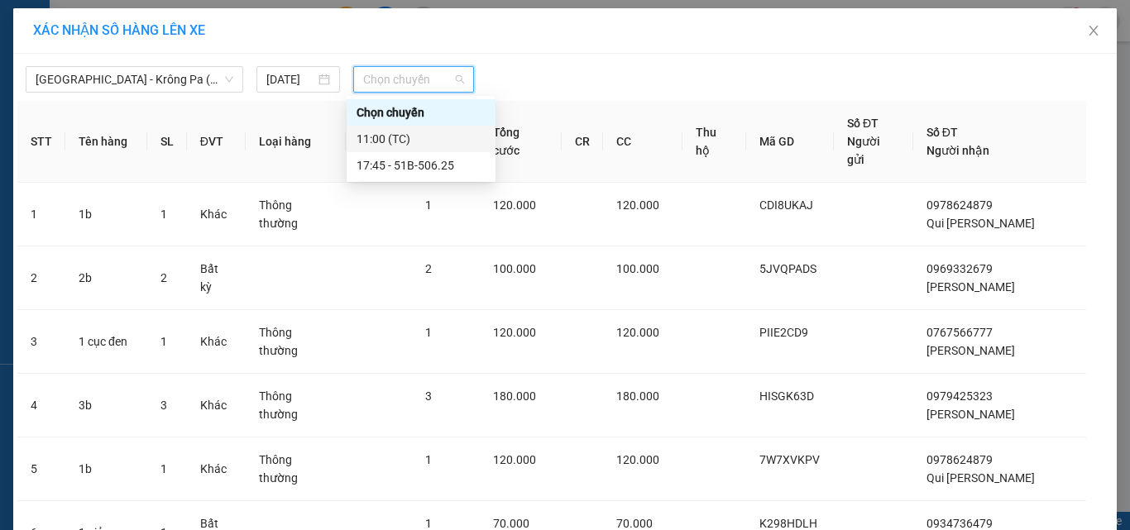
click at [380, 140] on div "11:00 (TC)" at bounding box center [421, 139] width 129 height 18
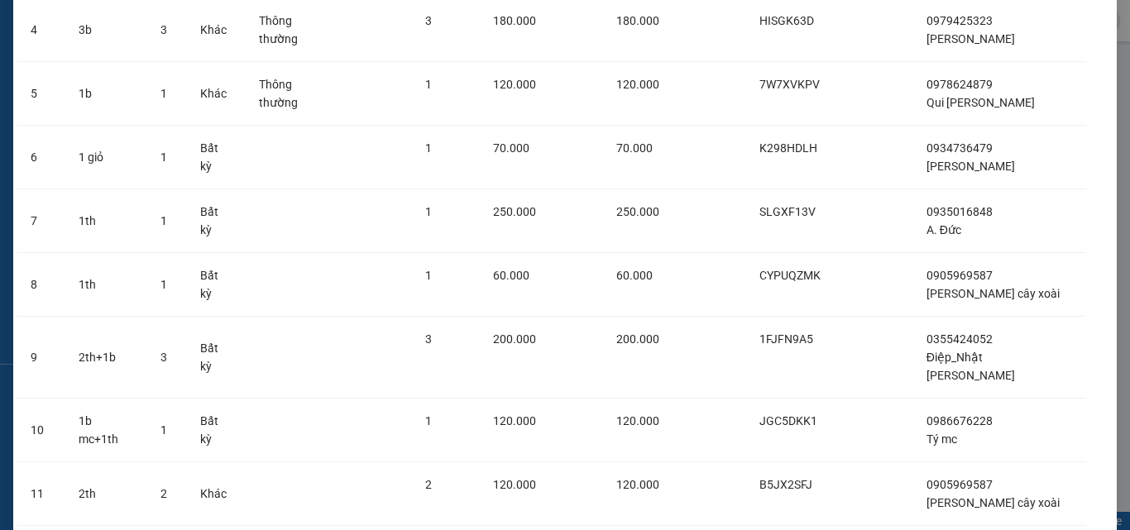
scroll to position [466, 0]
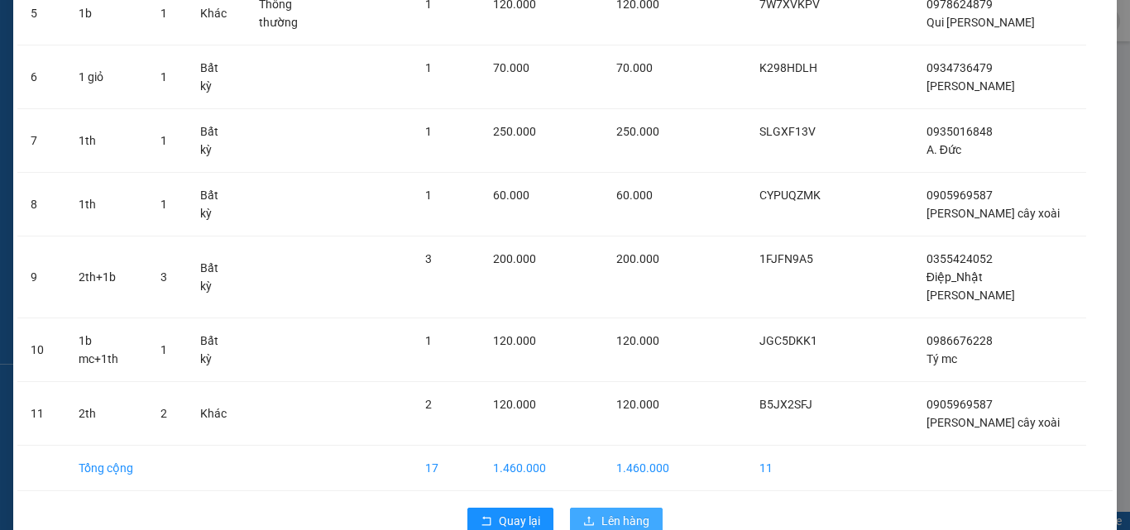
click at [638, 512] on span "Lên hàng" at bounding box center [625, 521] width 48 height 18
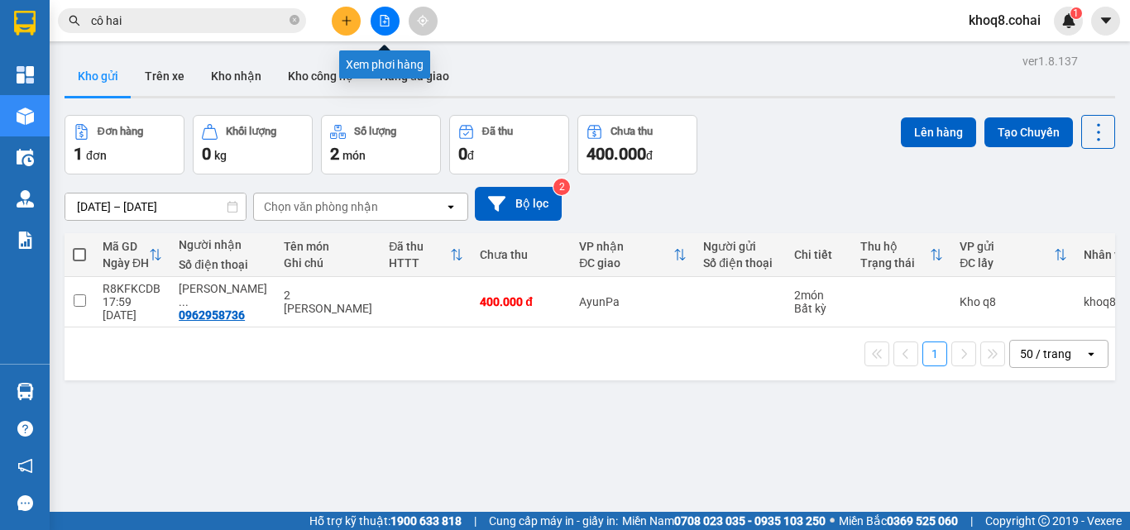
click at [386, 20] on icon "file-add" at bounding box center [385, 21] width 12 height 12
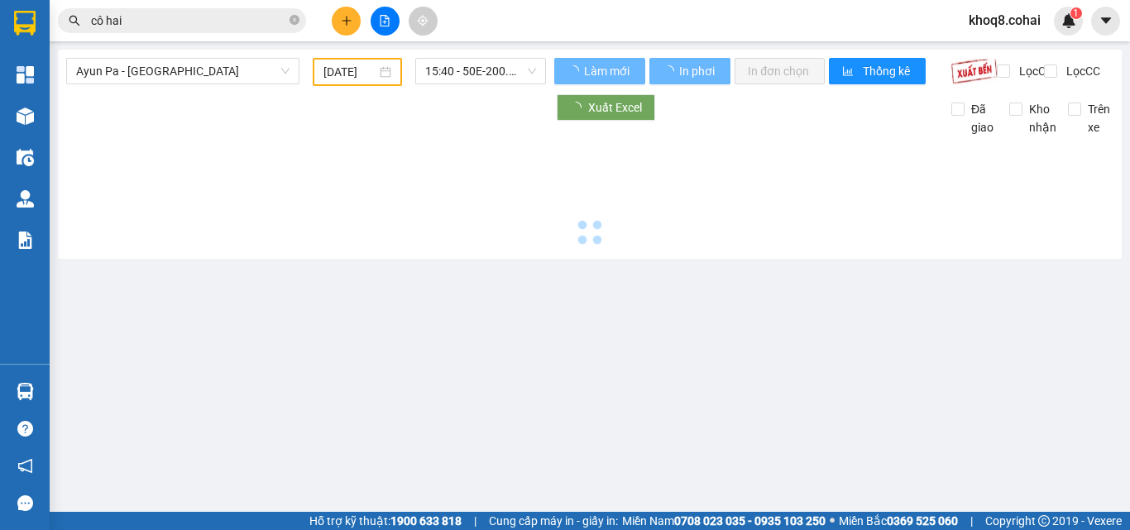
type input "[DATE]"
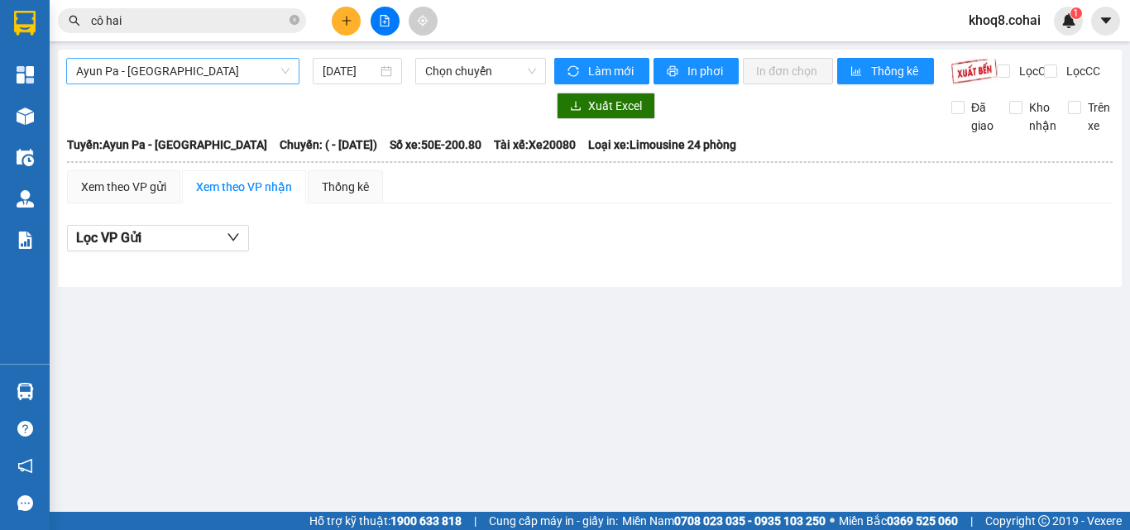
click at [188, 76] on span "Ayun Pa - [GEOGRAPHIC_DATA]" at bounding box center [182, 71] width 213 height 25
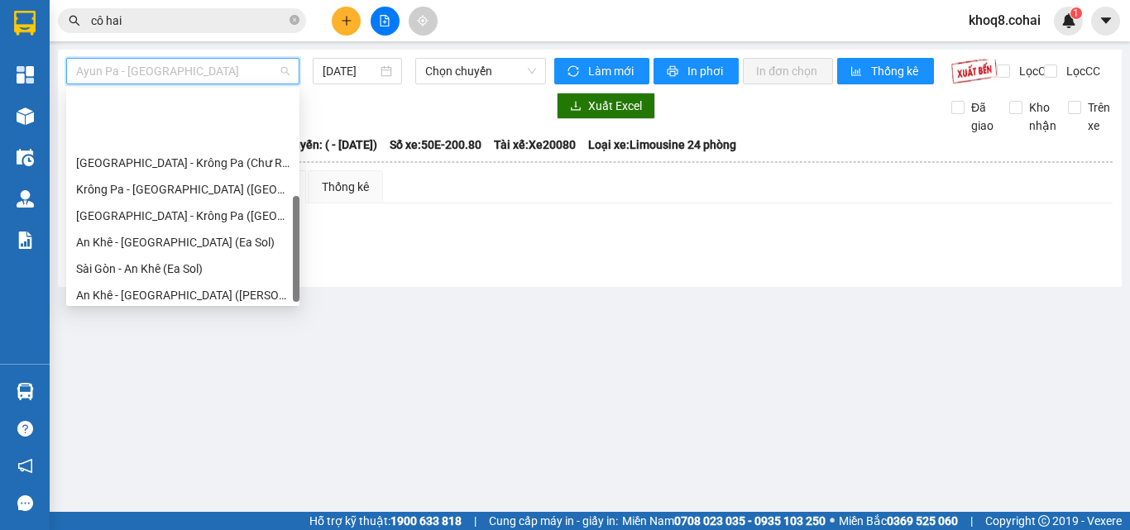
scroll to position [238, 0]
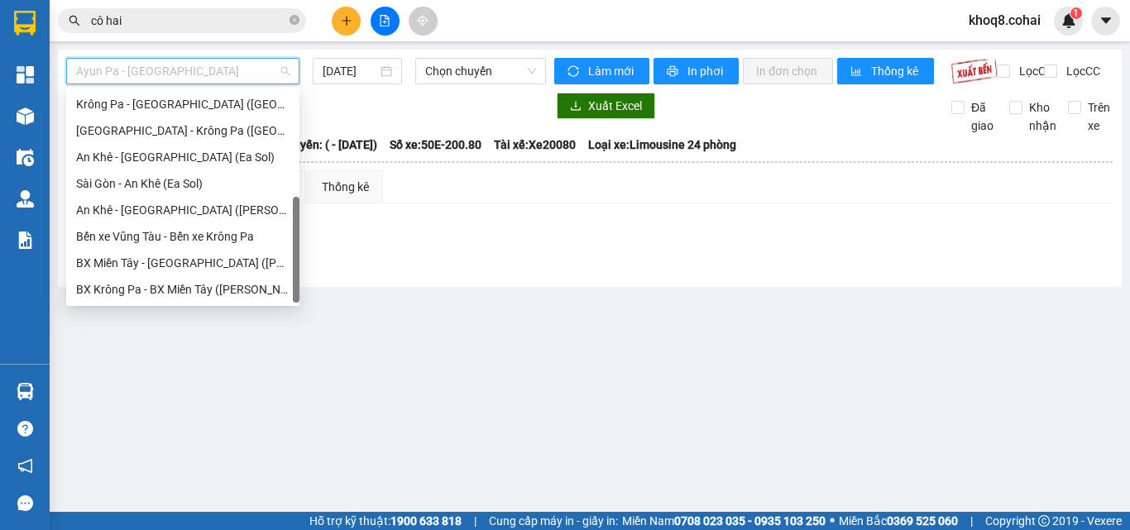
drag, startPoint x: 295, startPoint y: 116, endPoint x: 313, endPoint y: 273, distance: 158.2
click at [313, 273] on body "Kết quả [PERSON_NAME] ( 1742 ) Bộ lọc Ngày tạo [PERSON_NAME] nhất Mã ĐH Trạng t…" at bounding box center [565, 265] width 1130 height 530
click at [174, 127] on div "[GEOGRAPHIC_DATA] - Krông Pa ([GEOGRAPHIC_DATA])" at bounding box center [182, 131] width 213 height 18
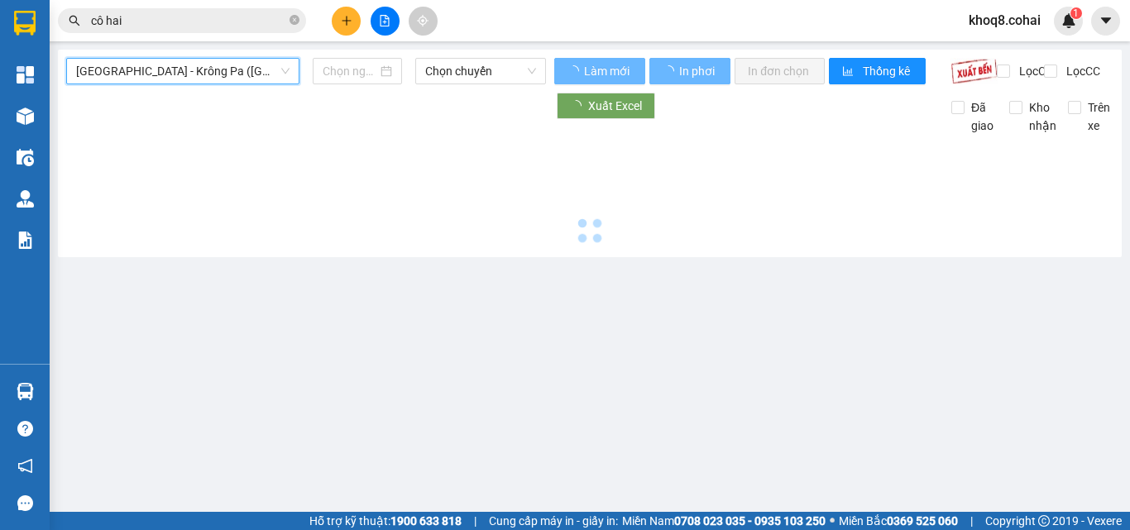
type input "[DATE]"
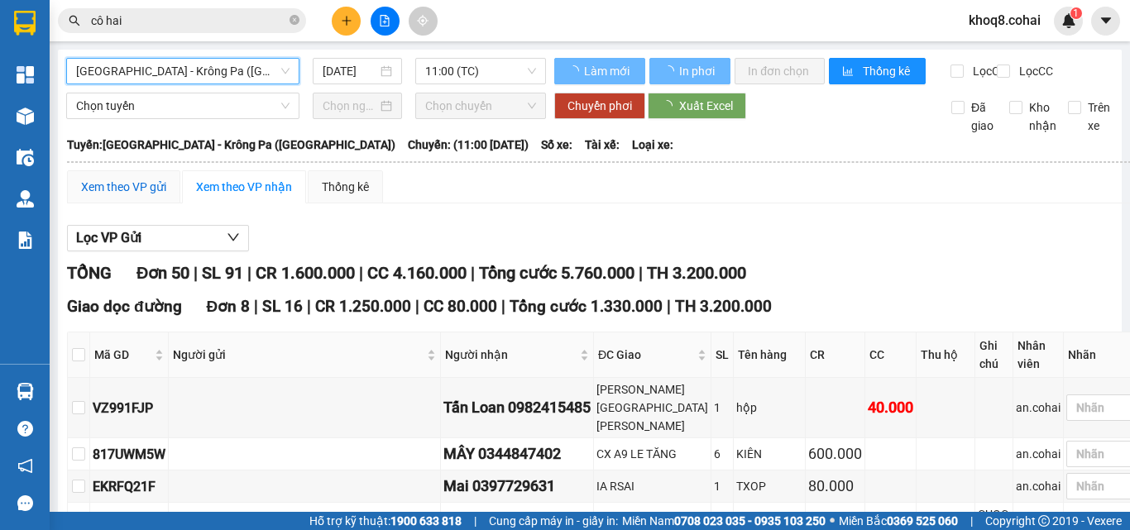
drag, startPoint x: 102, startPoint y: 203, endPoint x: 122, endPoint y: 198, distance: 20.7
click at [102, 196] on div "Xem theo VP gửi" at bounding box center [123, 187] width 85 height 18
click at [122, 196] on div "Xem theo VP gửi" at bounding box center [123, 187] width 85 height 18
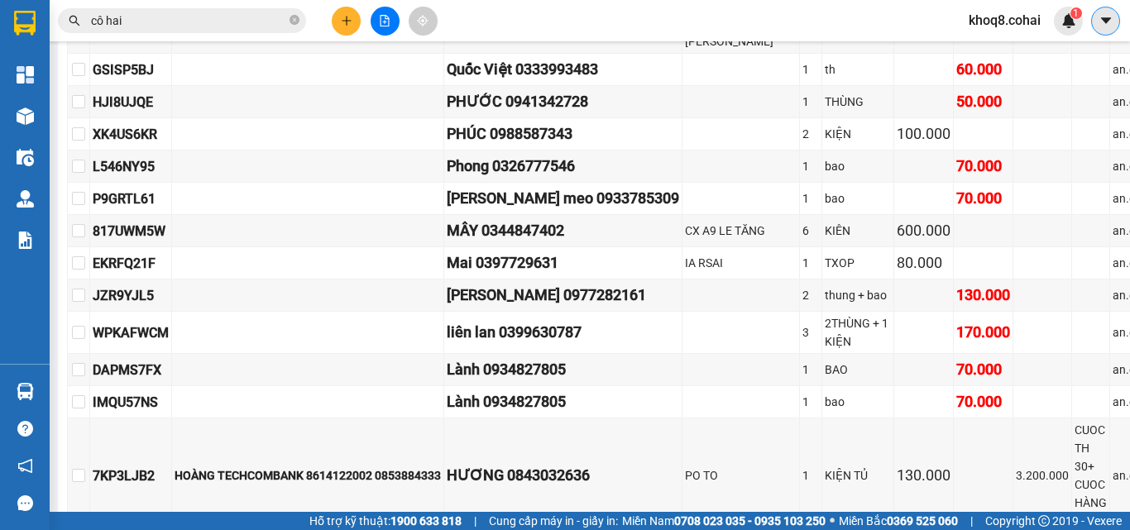
scroll to position [388, 0]
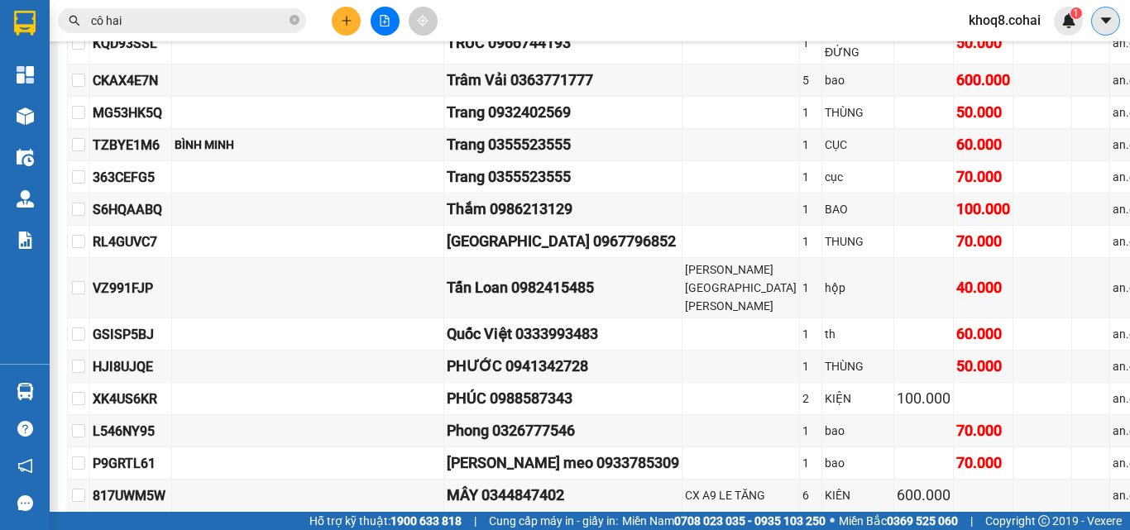
click at [1113, 28] on section "Kết quả [PERSON_NAME] ( 1742 ) Bộ lọc Ngày tạo [PERSON_NAME] nhất Mã ĐH Trạng t…" at bounding box center [565, 265] width 1130 height 530
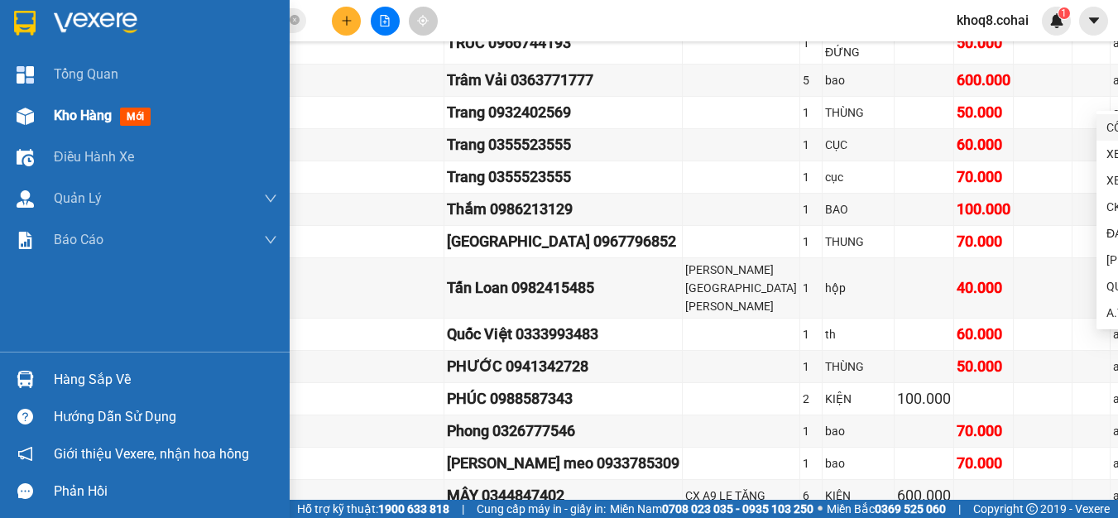
click at [25, 110] on img at bounding box center [25, 116] width 17 height 17
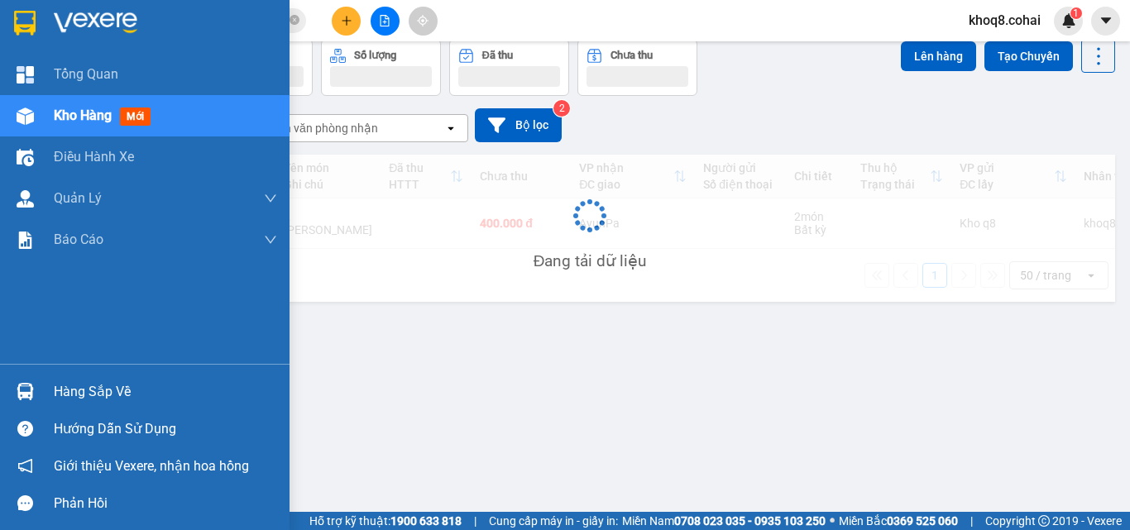
scroll to position [76, 0]
